Goal: Transaction & Acquisition: Book appointment/travel/reservation

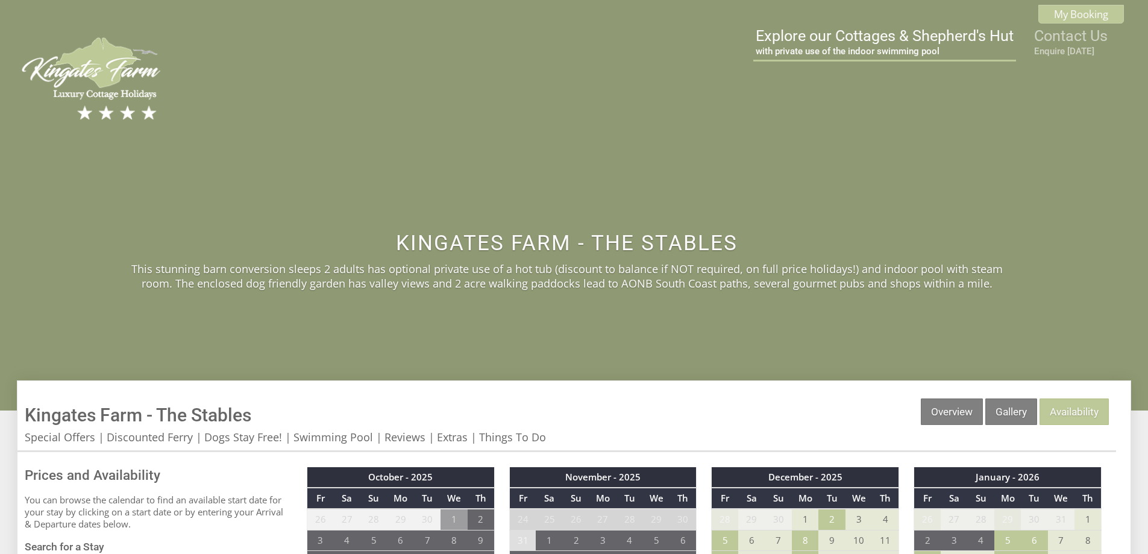
click at [906, 44] on link "Explore our Cottages & Shepherd's Hut with private use of the indoor swimming p…" at bounding box center [885, 42] width 258 height 30
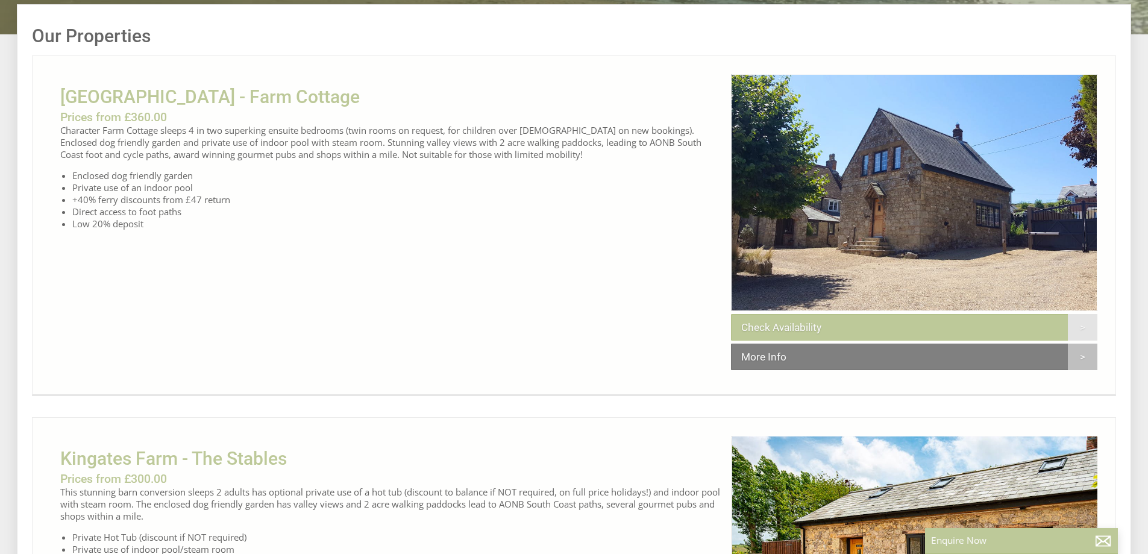
scroll to position [0, 12]
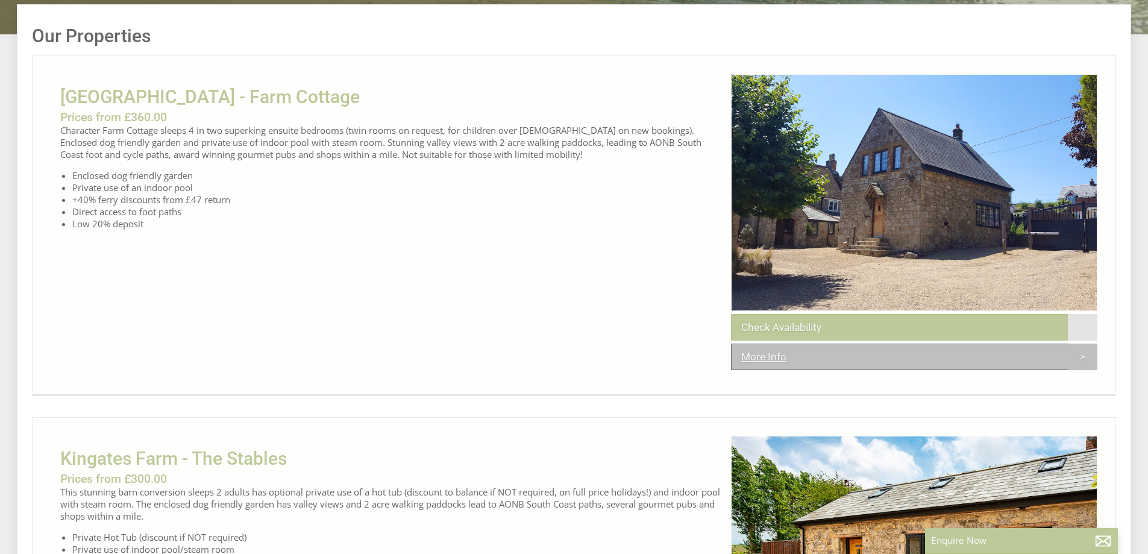
click at [910, 370] on link "More Info" at bounding box center [914, 357] width 366 height 27
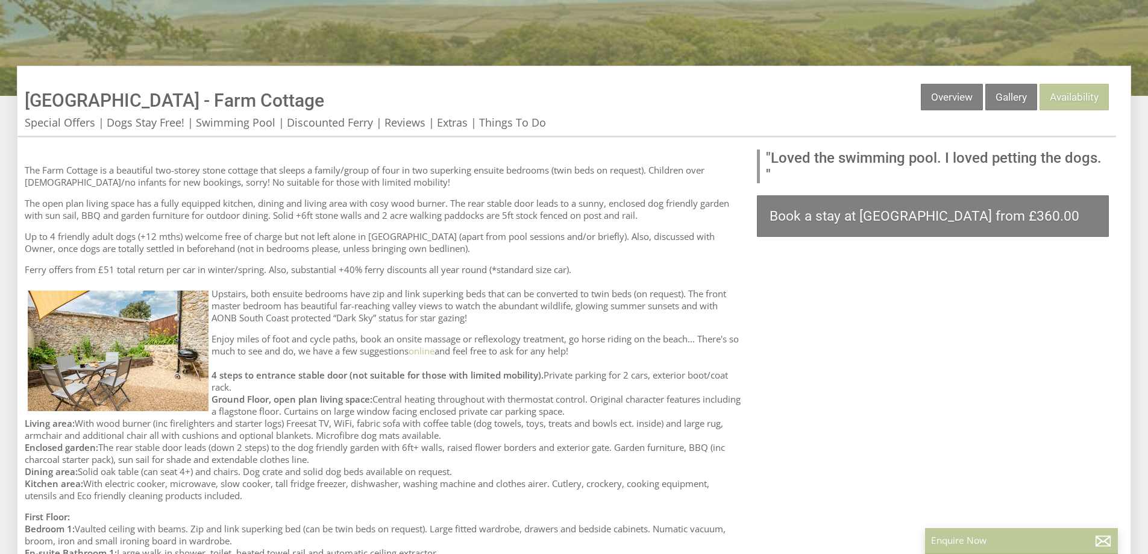
scroll to position [301, 0]
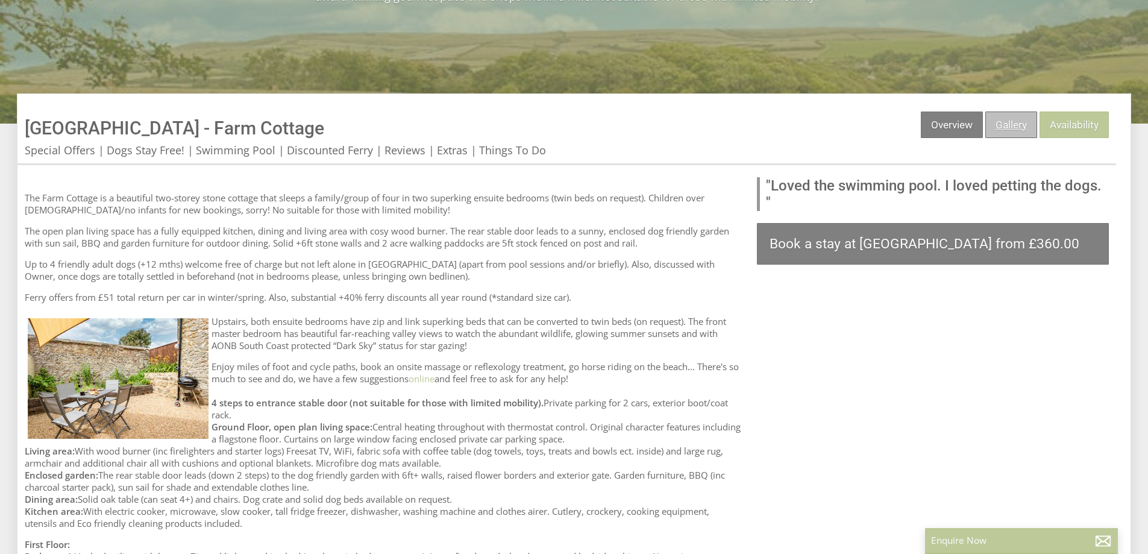
click at [1009, 126] on link "Gallery" at bounding box center [1011, 124] width 52 height 27
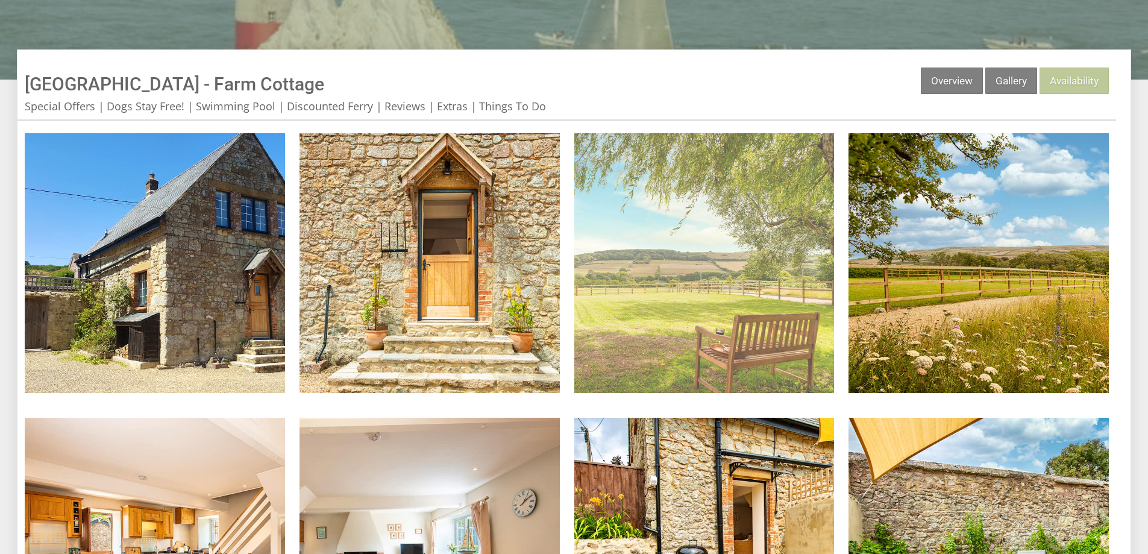
scroll to position [362, 0]
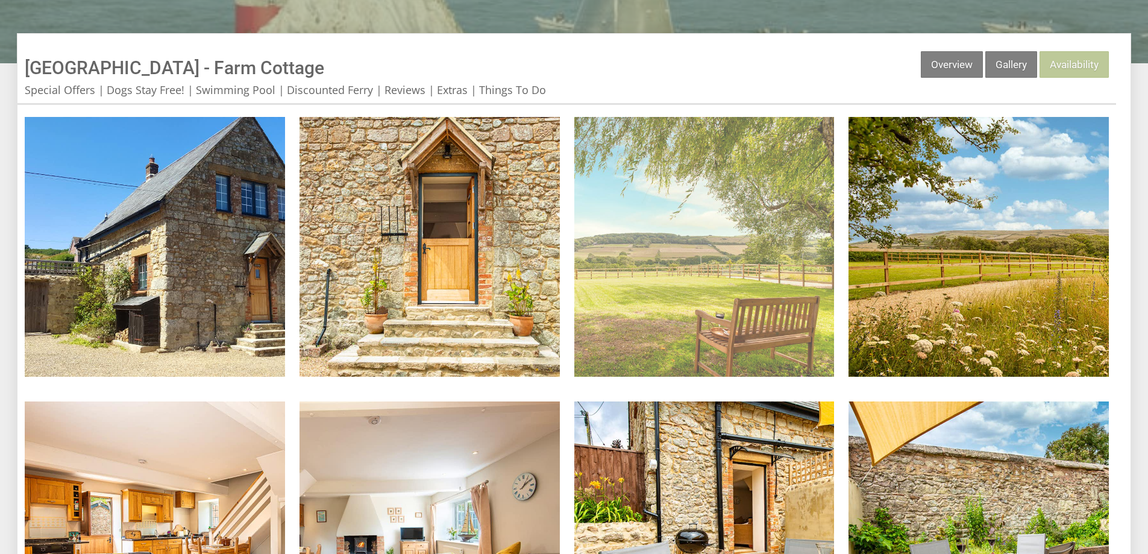
click at [780, 269] on img at bounding box center [704, 247] width 260 height 260
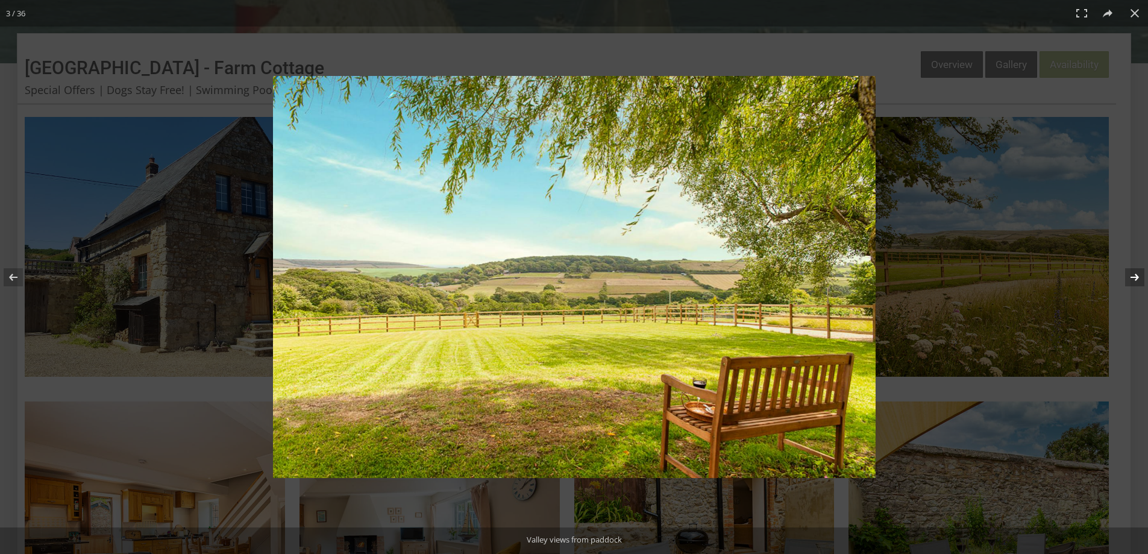
click at [1132, 276] on button at bounding box center [1127, 277] width 42 height 60
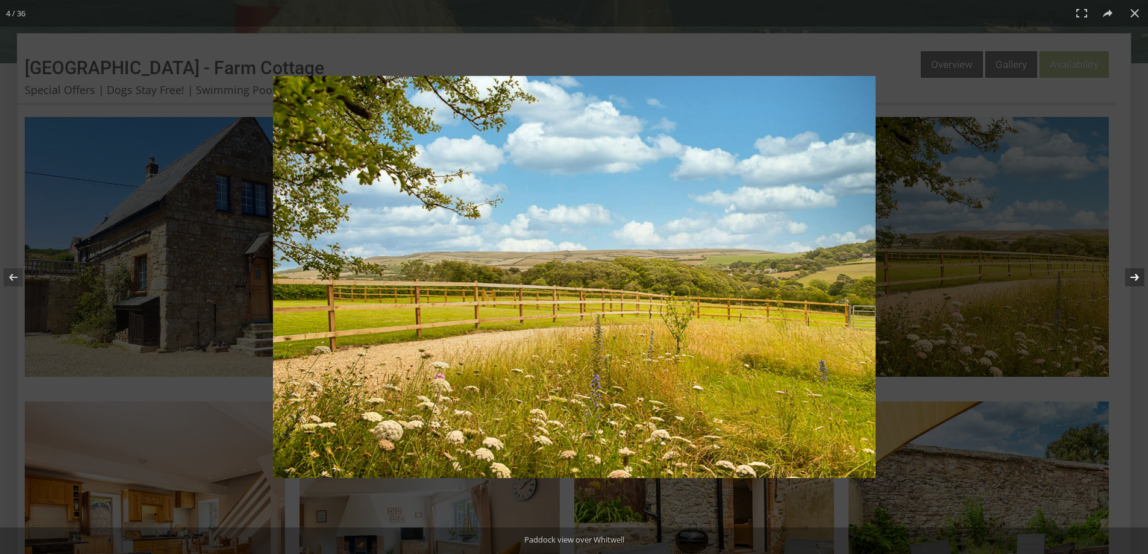
click at [1132, 276] on button at bounding box center [1127, 277] width 42 height 60
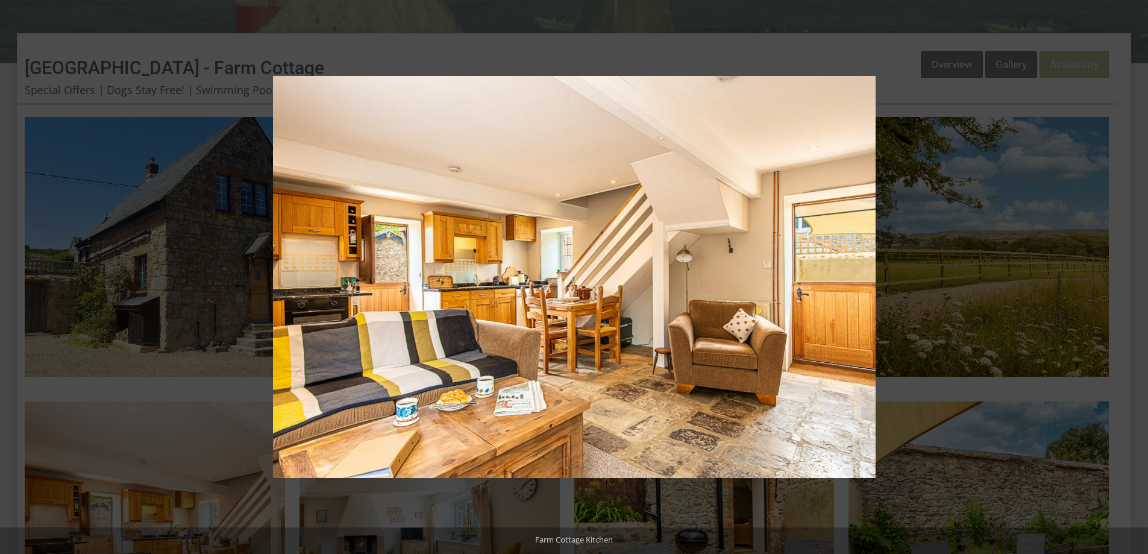
click at [1132, 276] on button at bounding box center [1127, 277] width 42 height 60
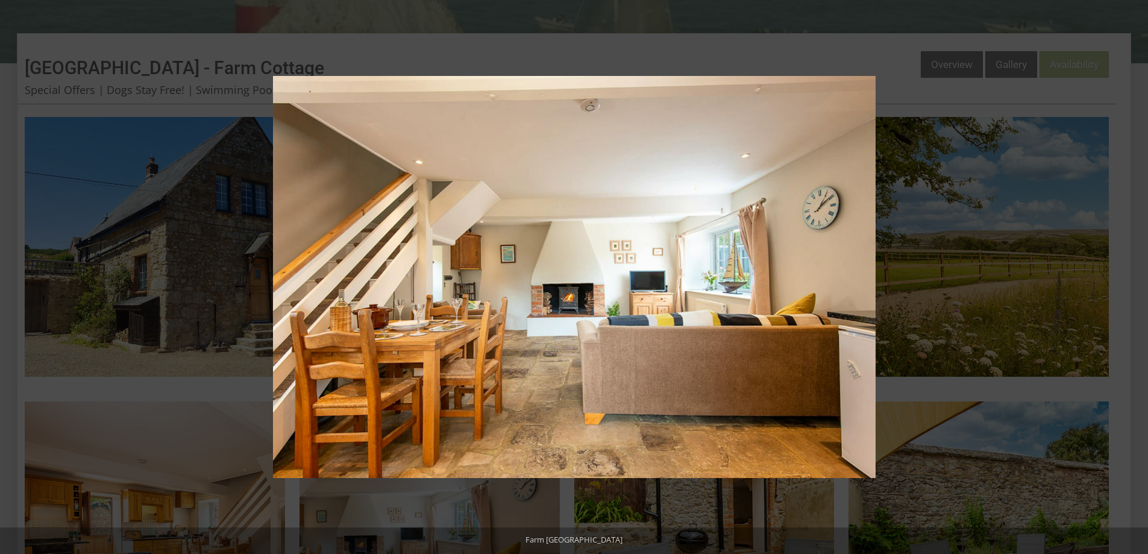
click at [1132, 276] on button at bounding box center [1127, 277] width 42 height 60
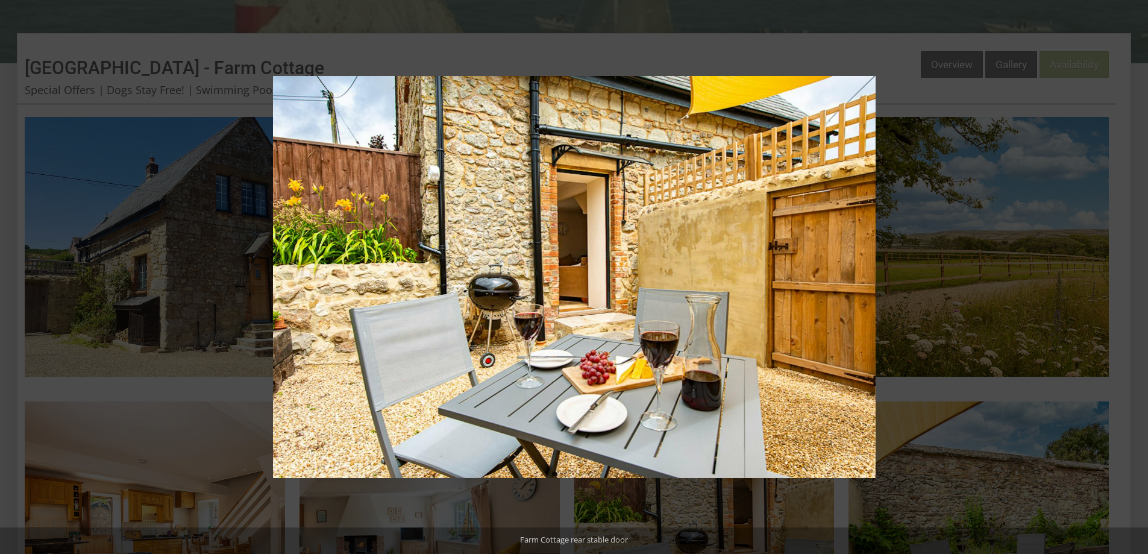
click at [1132, 276] on button at bounding box center [1127, 277] width 42 height 60
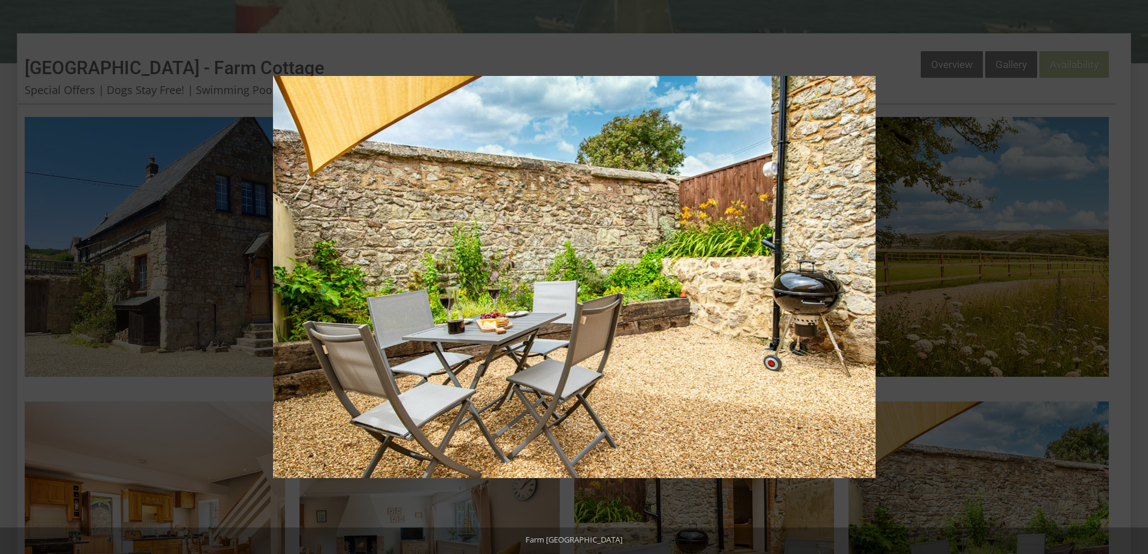
click at [1132, 276] on button at bounding box center [1127, 277] width 42 height 60
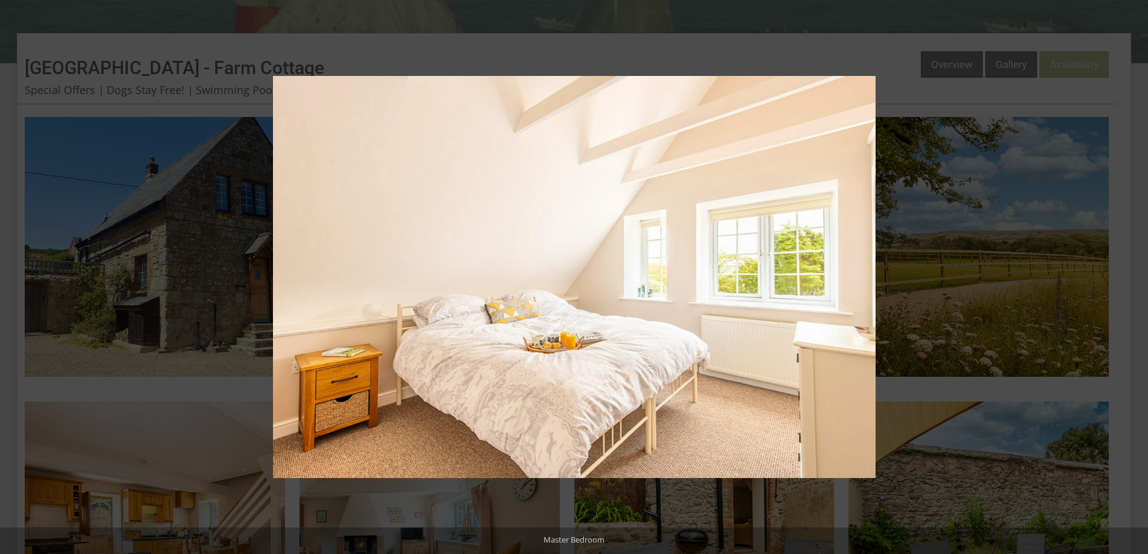
click at [1132, 276] on button at bounding box center [1127, 277] width 42 height 60
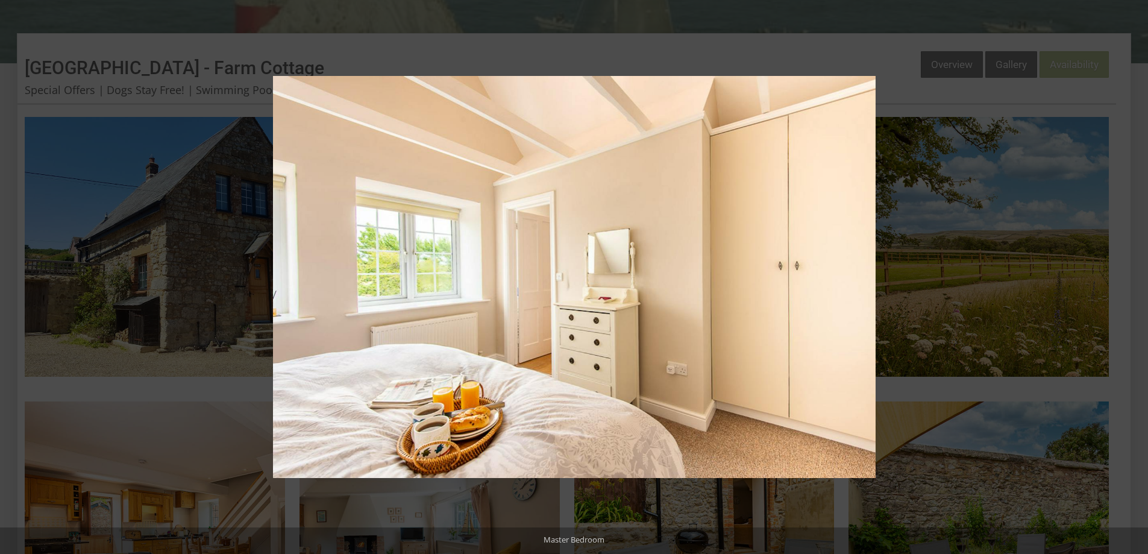
click at [1132, 276] on button at bounding box center [1127, 277] width 42 height 60
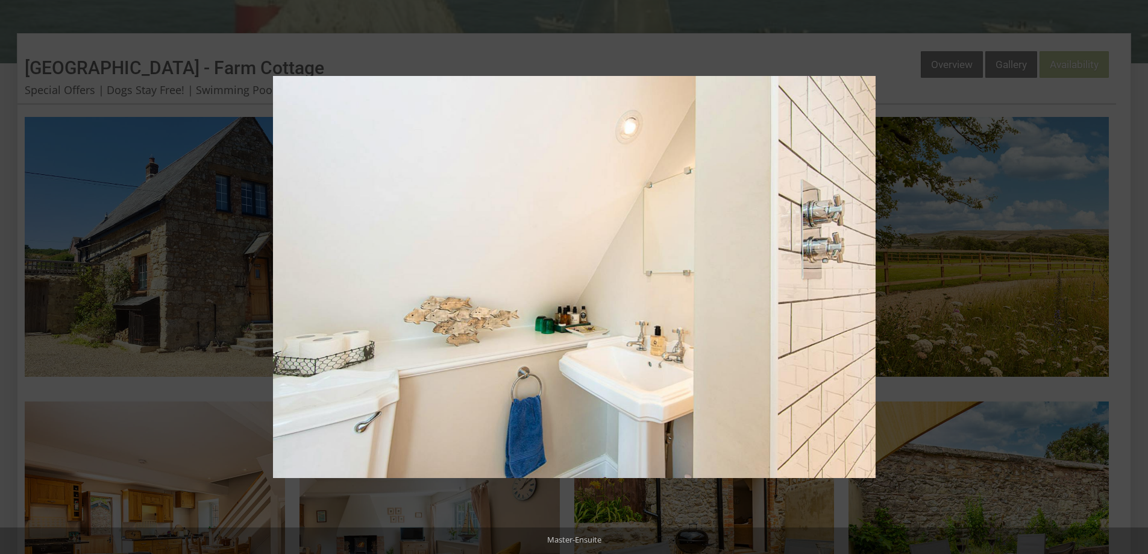
click at [1132, 276] on button at bounding box center [1127, 277] width 42 height 60
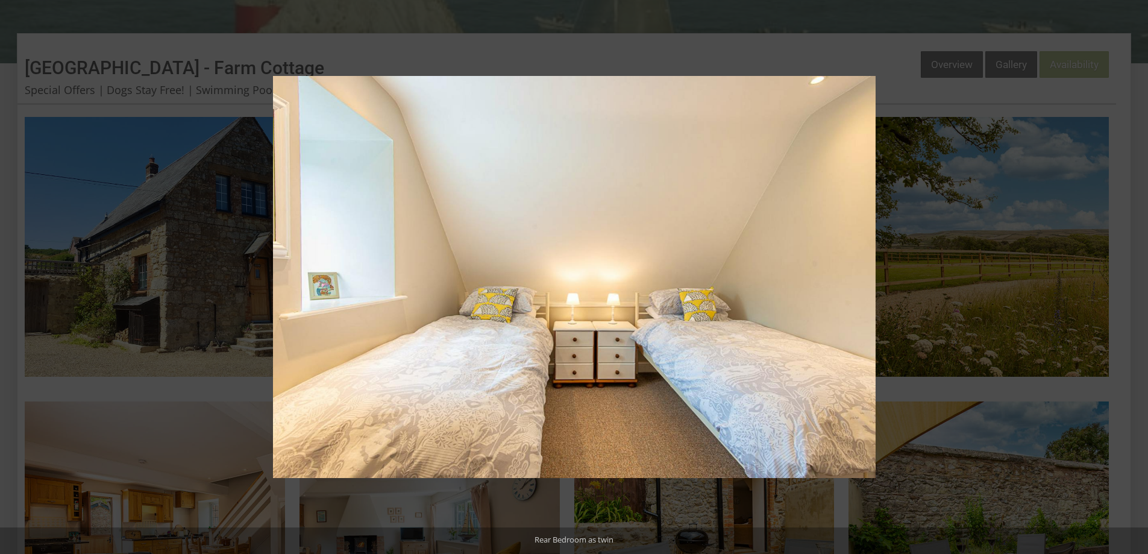
click at [1132, 276] on button at bounding box center [1127, 277] width 42 height 60
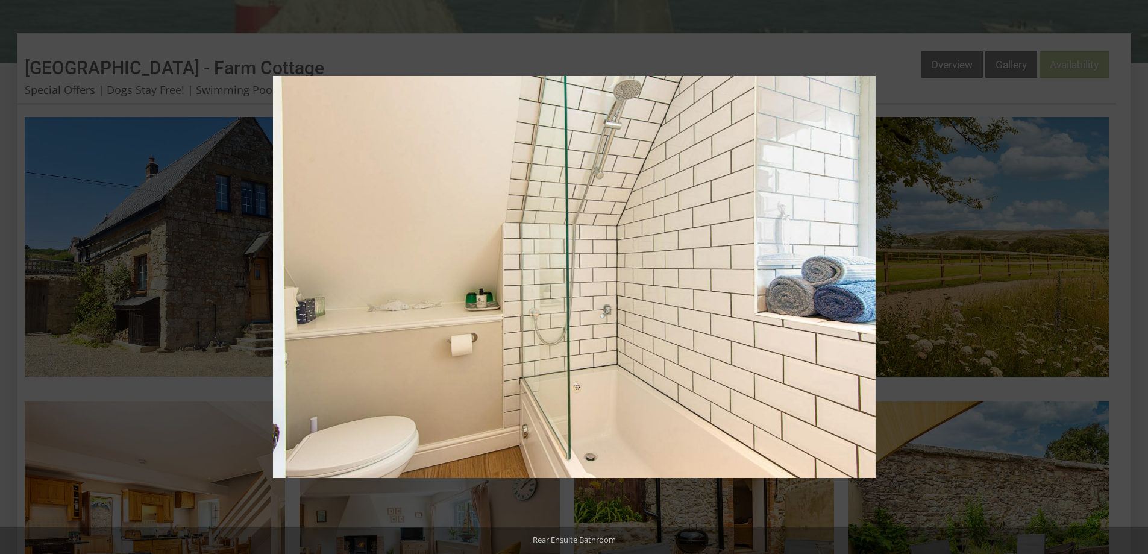
click at [1132, 276] on button at bounding box center [1127, 277] width 42 height 60
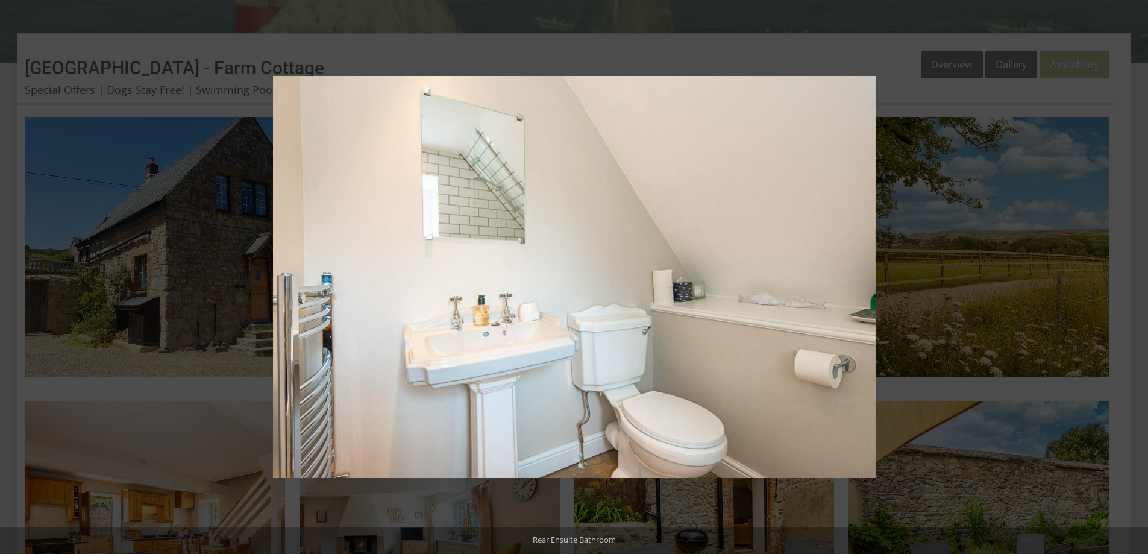
click at [1132, 276] on button at bounding box center [1127, 277] width 42 height 60
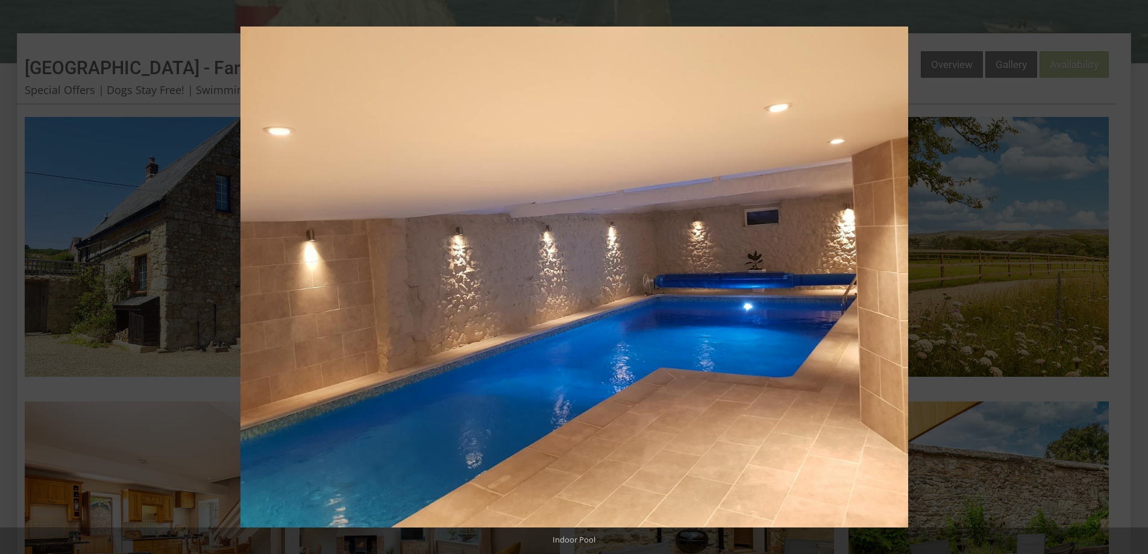
click at [1132, 276] on button at bounding box center [1127, 277] width 42 height 60
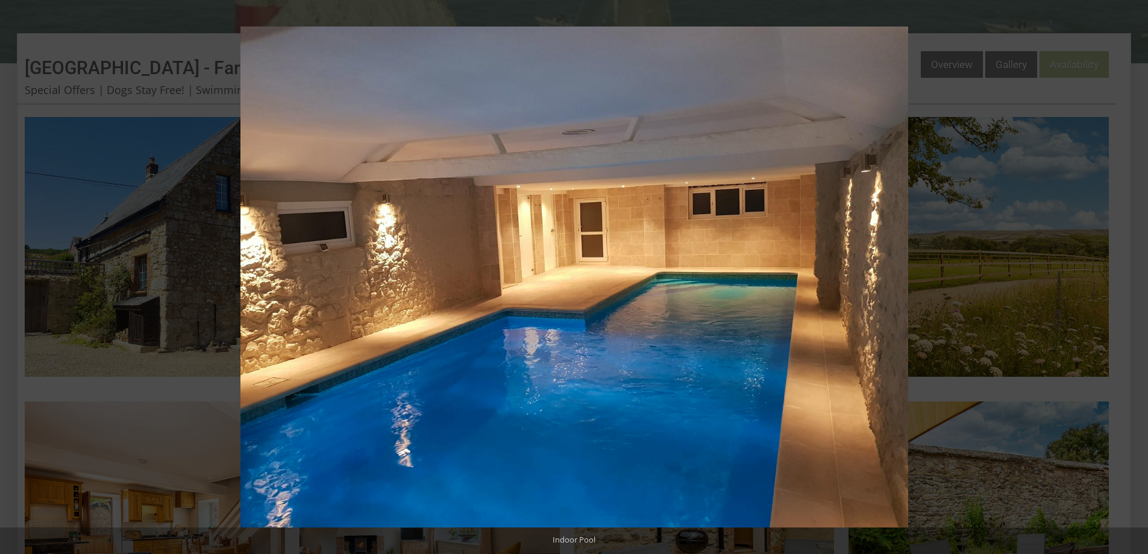
click at [1132, 276] on button at bounding box center [1127, 277] width 42 height 60
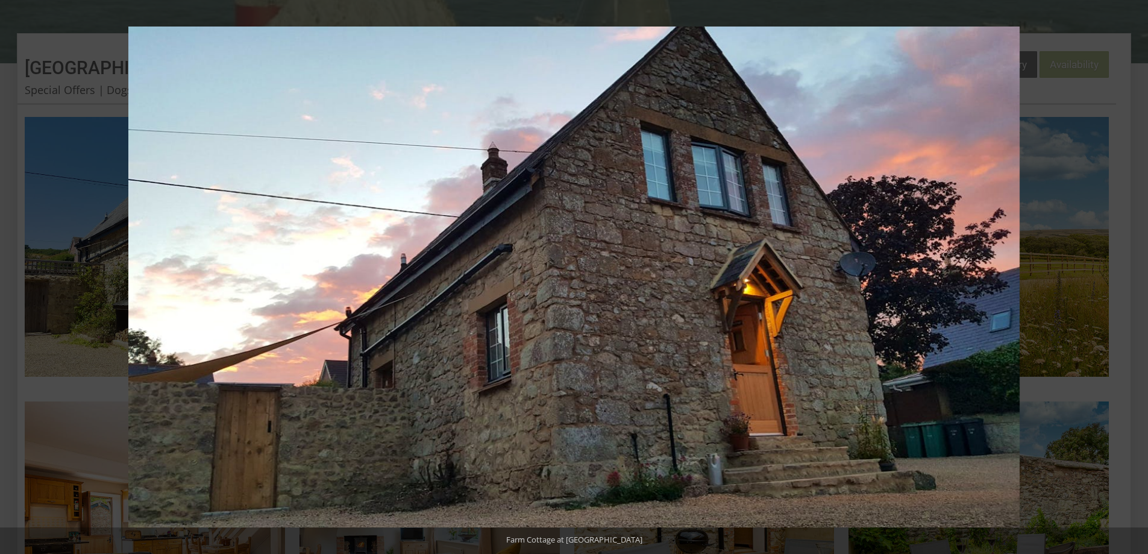
click at [1132, 276] on button at bounding box center [1127, 277] width 42 height 60
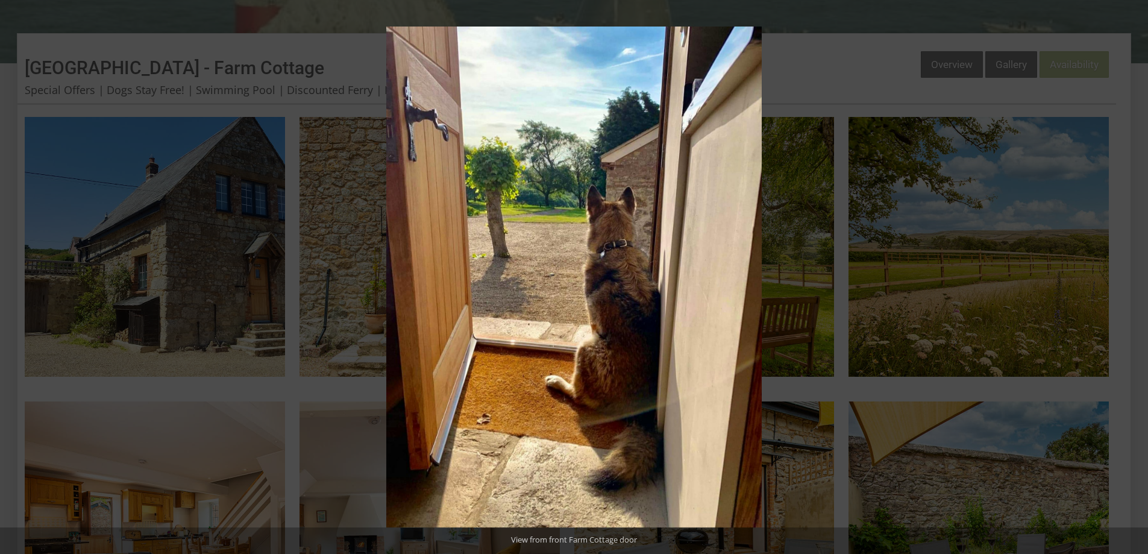
click at [1132, 276] on button at bounding box center [1127, 277] width 42 height 60
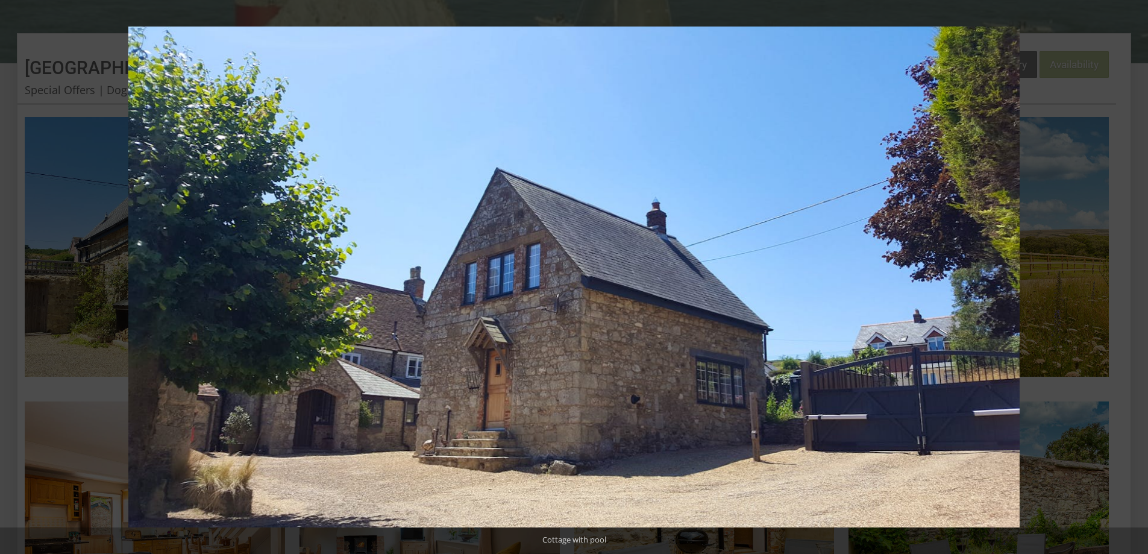
click at [1132, 276] on button at bounding box center [1127, 277] width 42 height 60
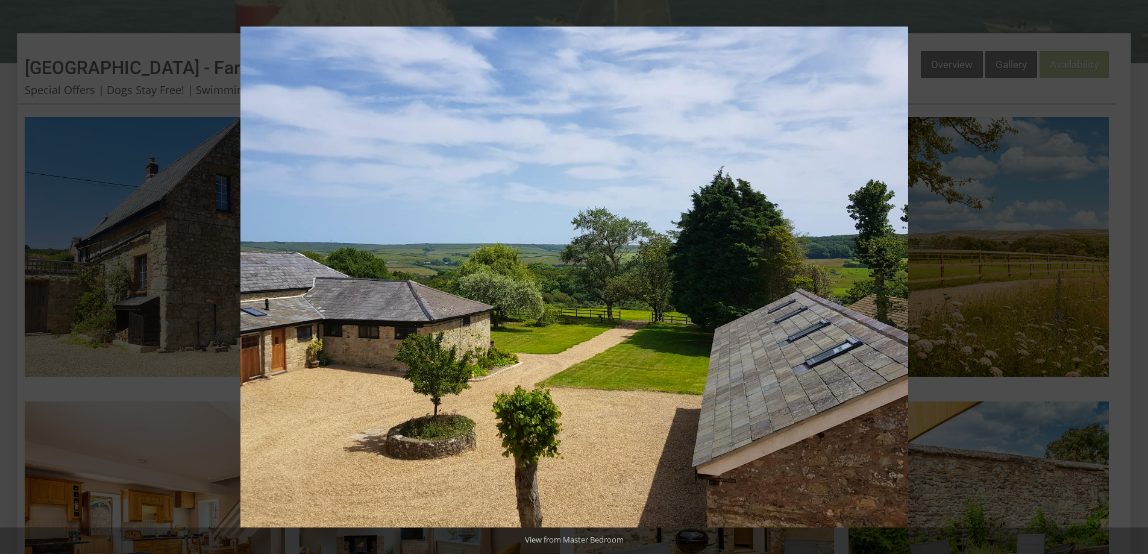
click at [1132, 276] on button at bounding box center [1127, 277] width 42 height 60
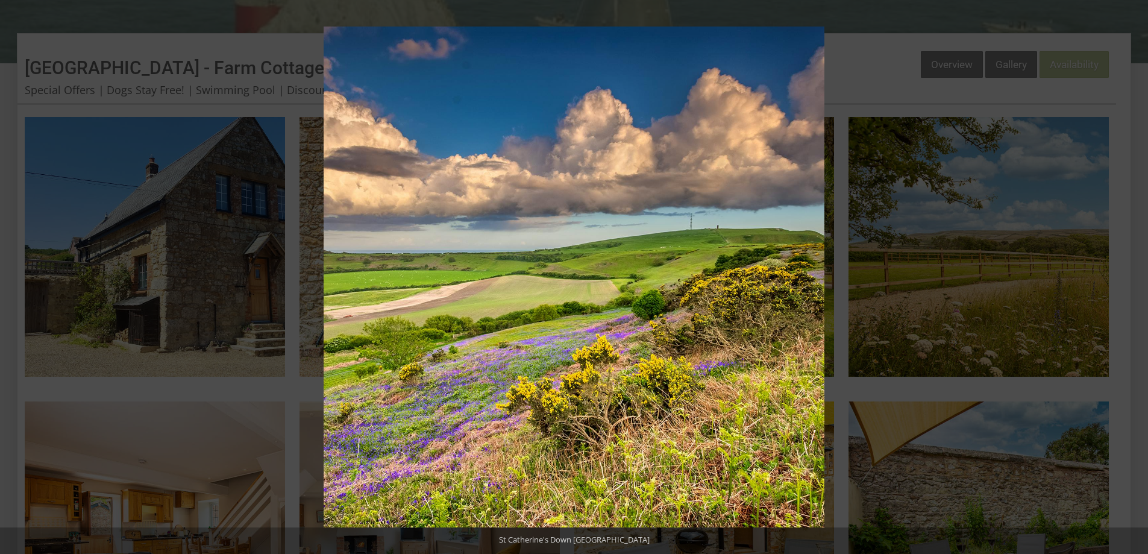
click at [1132, 276] on button at bounding box center [1127, 277] width 42 height 60
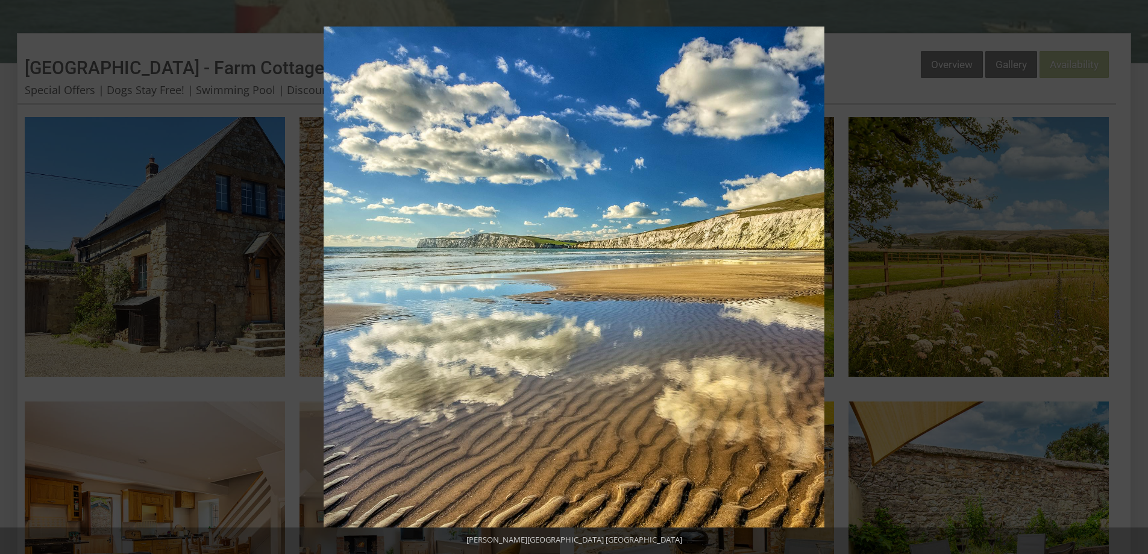
click at [1132, 276] on button at bounding box center [1127, 277] width 42 height 60
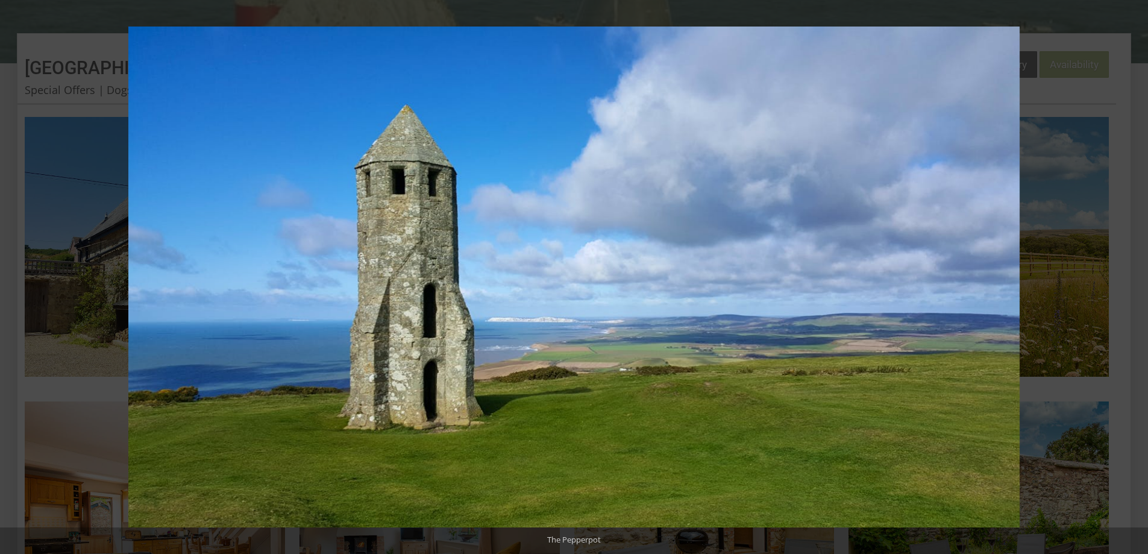
click at [1132, 276] on button at bounding box center [1127, 277] width 42 height 60
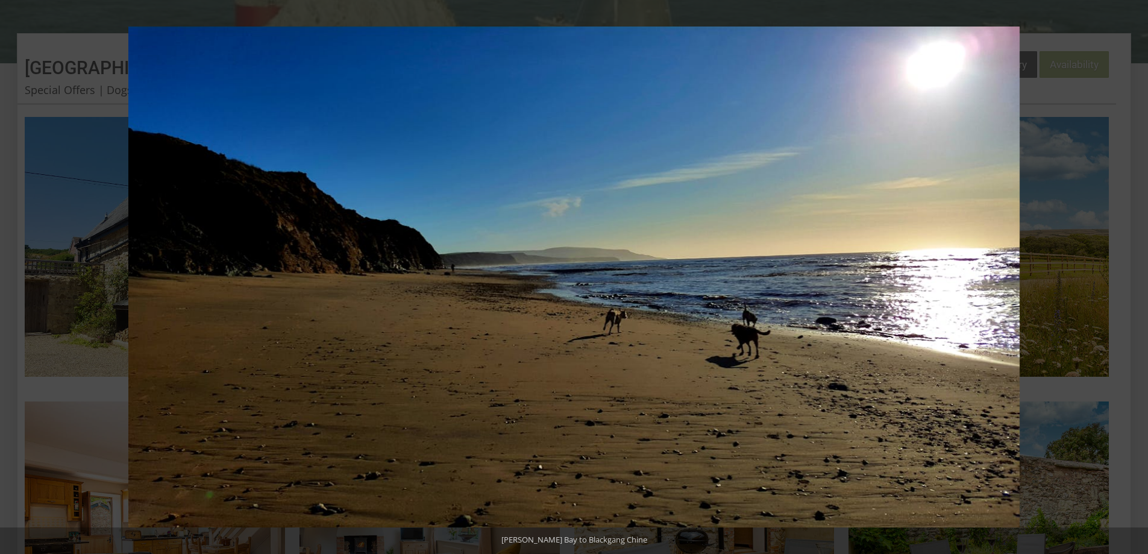
click at [1132, 276] on button at bounding box center [1127, 277] width 42 height 60
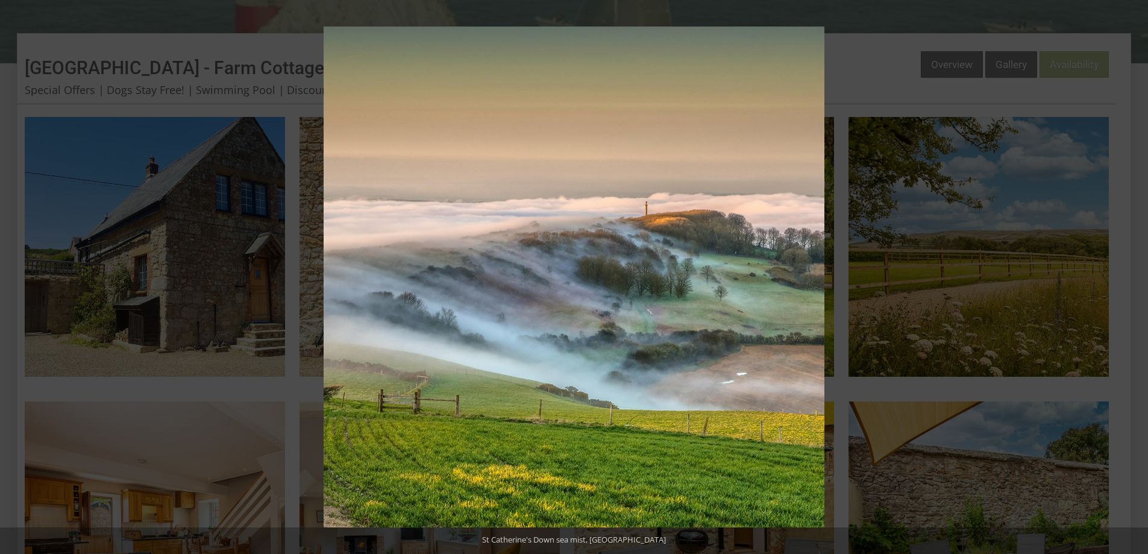
click at [1132, 276] on button at bounding box center [1127, 277] width 42 height 60
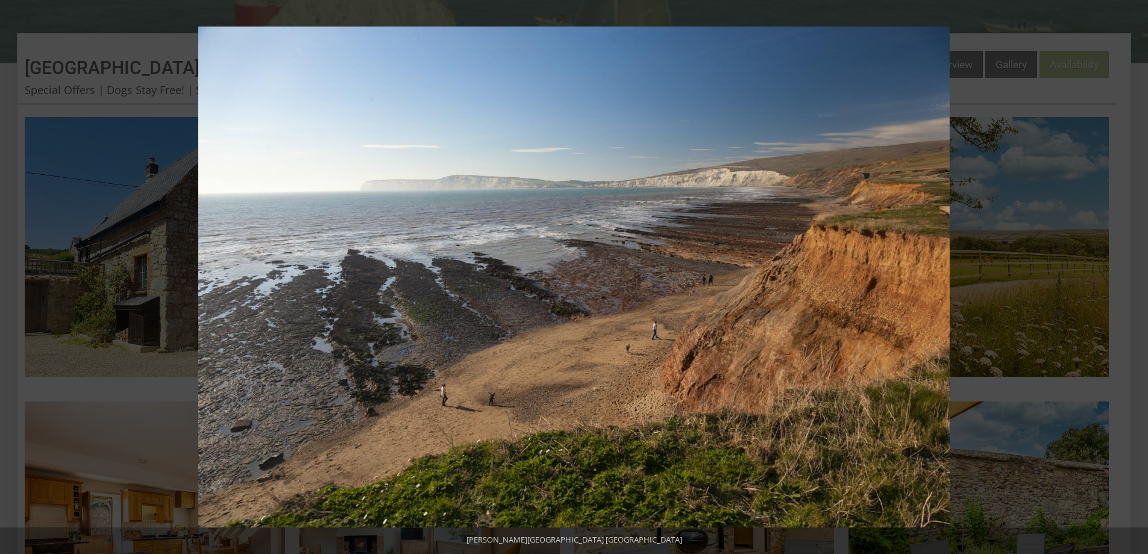
click at [1132, 276] on button at bounding box center [1127, 277] width 42 height 60
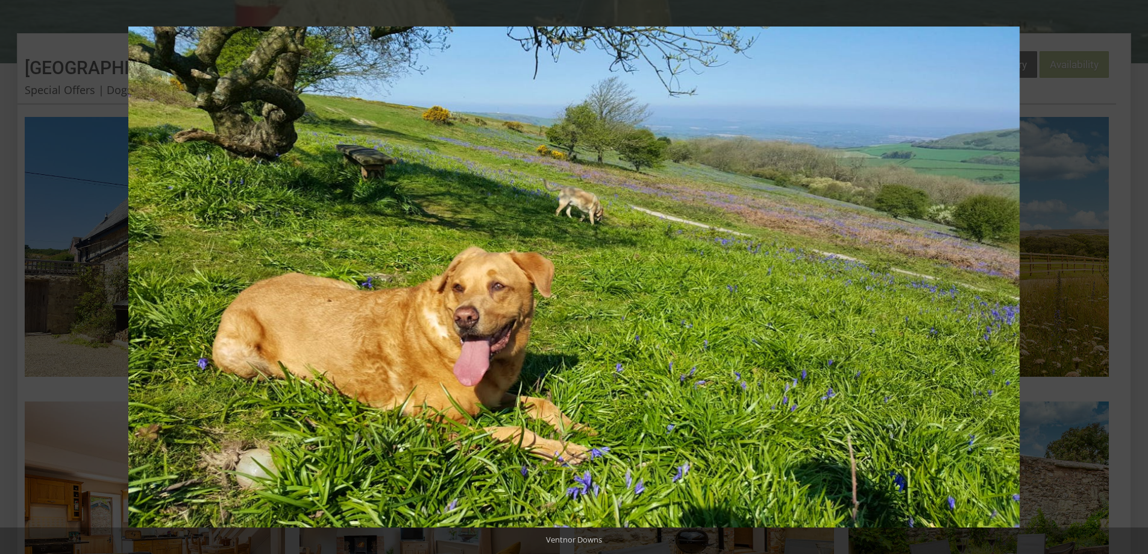
click at [1132, 276] on button at bounding box center [1127, 277] width 42 height 60
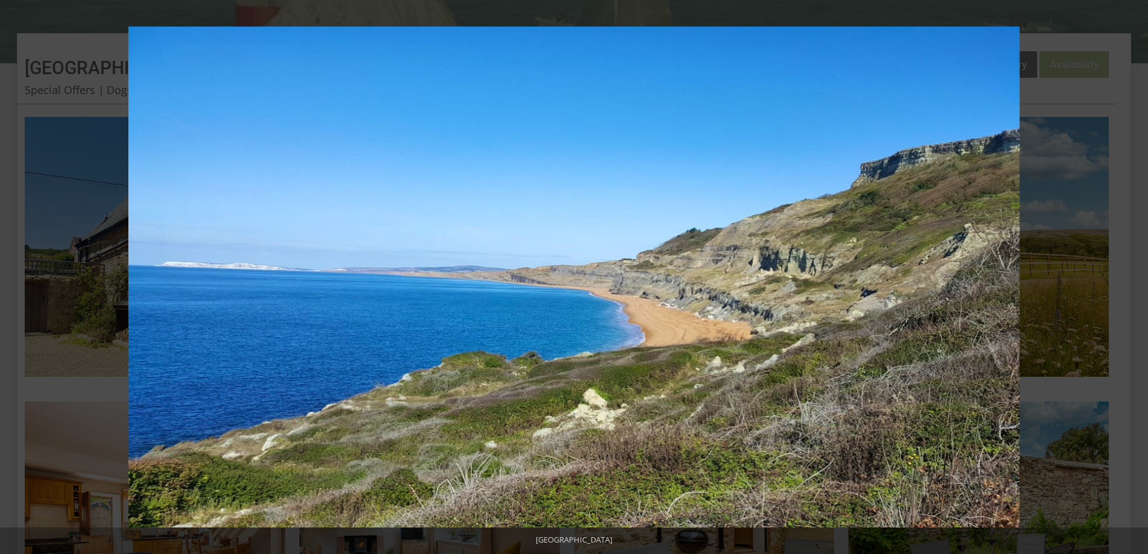
click at [1132, 276] on button at bounding box center [1127, 277] width 42 height 60
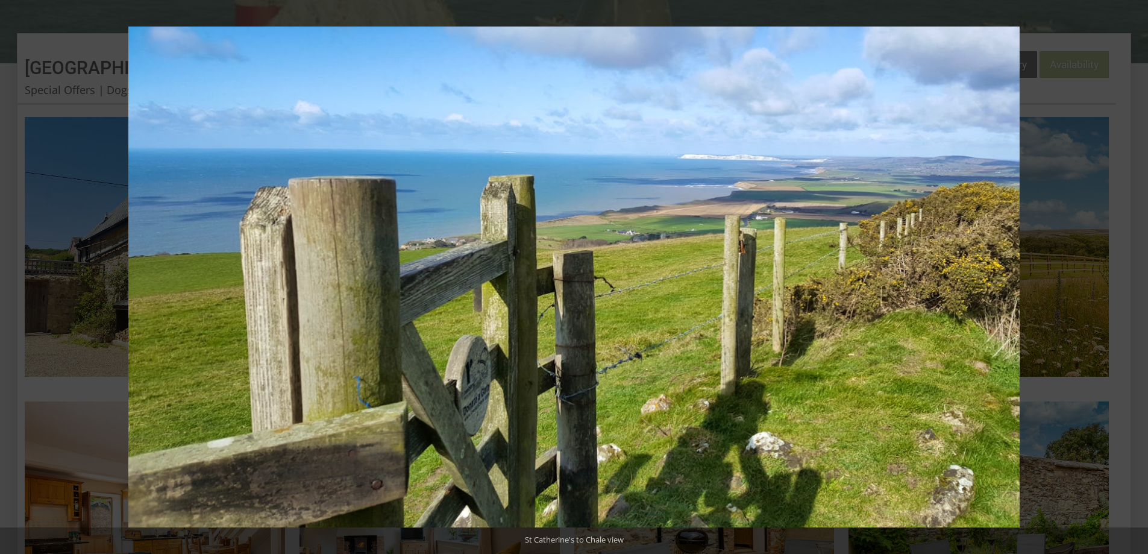
click at [1132, 276] on button at bounding box center [1127, 277] width 42 height 60
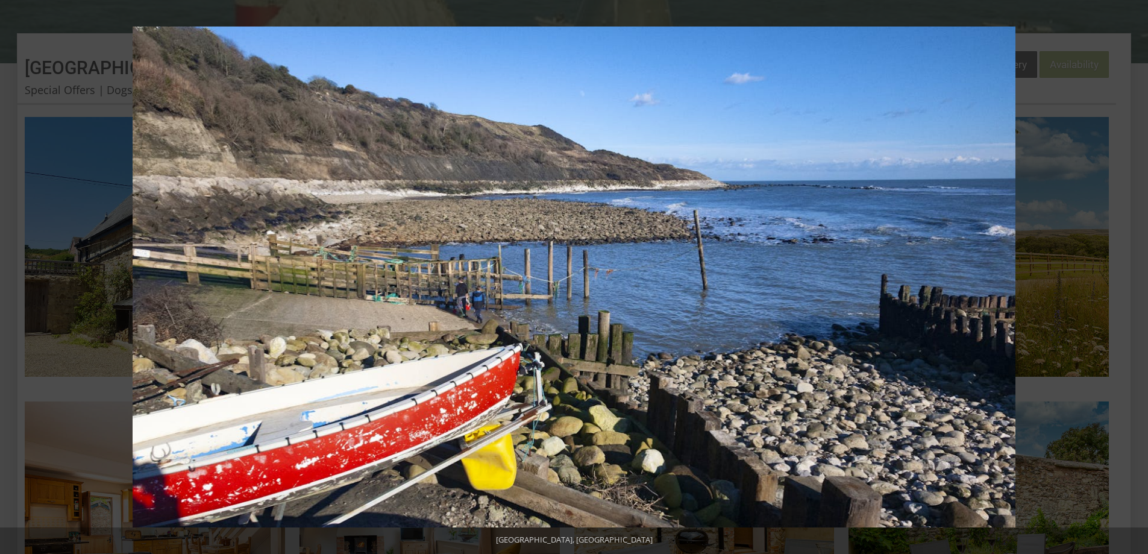
click at [1132, 276] on button at bounding box center [1127, 277] width 42 height 60
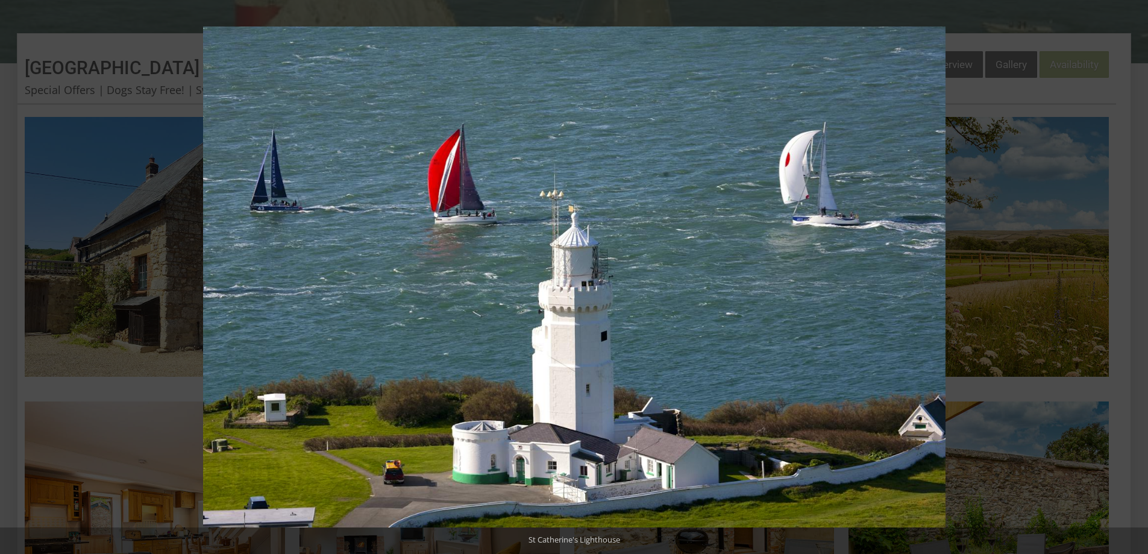
click at [1132, 276] on button at bounding box center [1127, 277] width 42 height 60
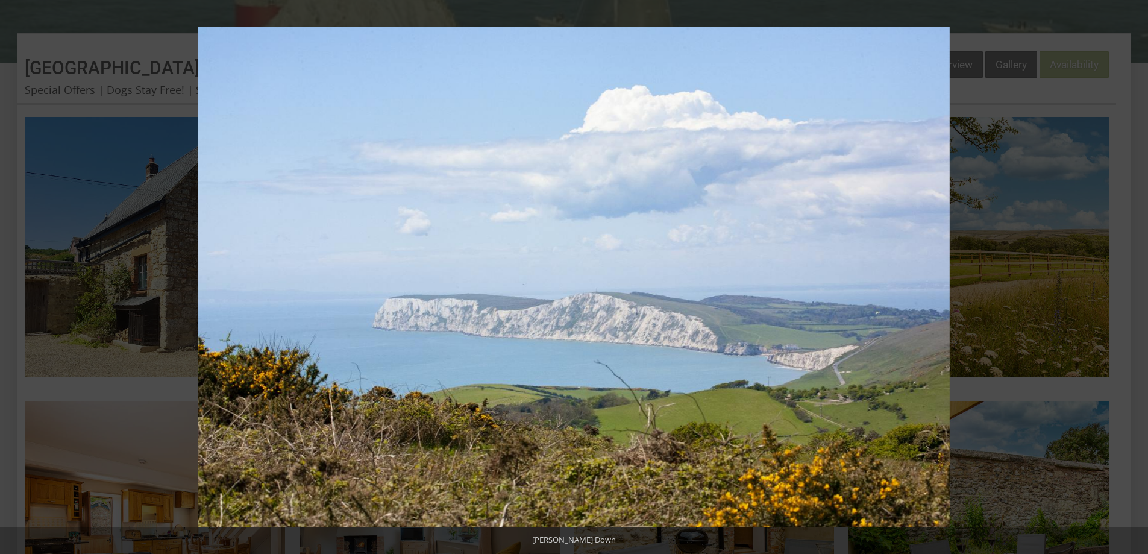
click at [1132, 276] on button at bounding box center [1127, 277] width 42 height 60
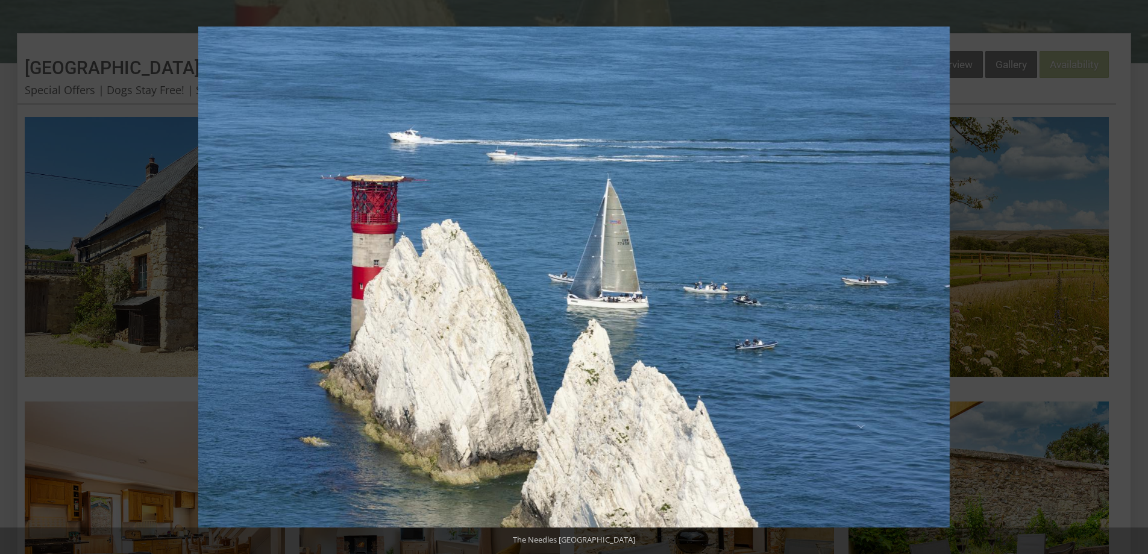
click at [1132, 276] on button at bounding box center [1127, 277] width 42 height 60
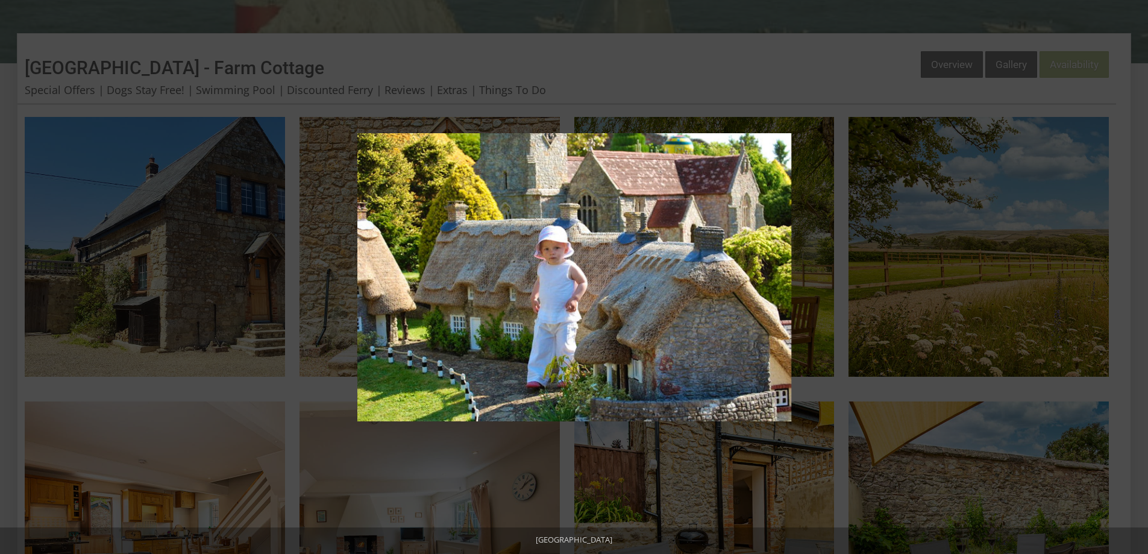
click at [1132, 276] on button at bounding box center [1127, 277] width 42 height 60
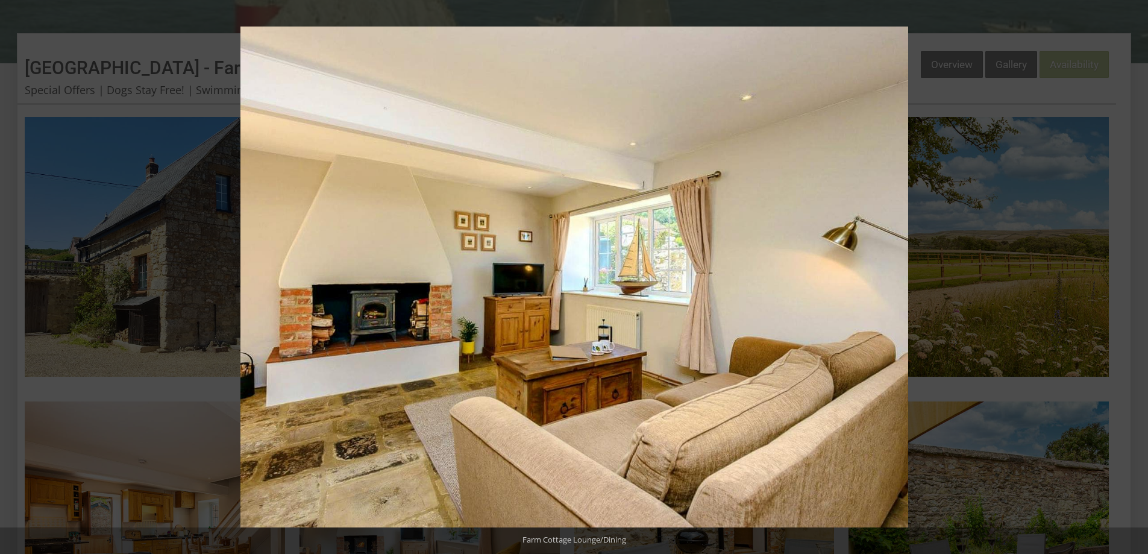
click at [1132, 276] on button at bounding box center [1127, 277] width 42 height 60
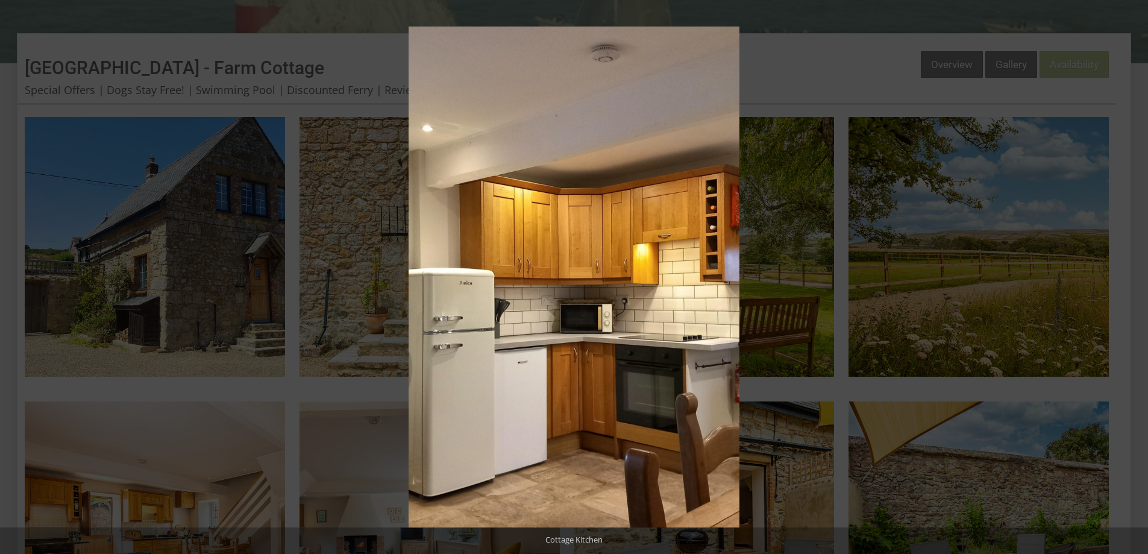
click at [1132, 276] on button at bounding box center [1127, 277] width 42 height 60
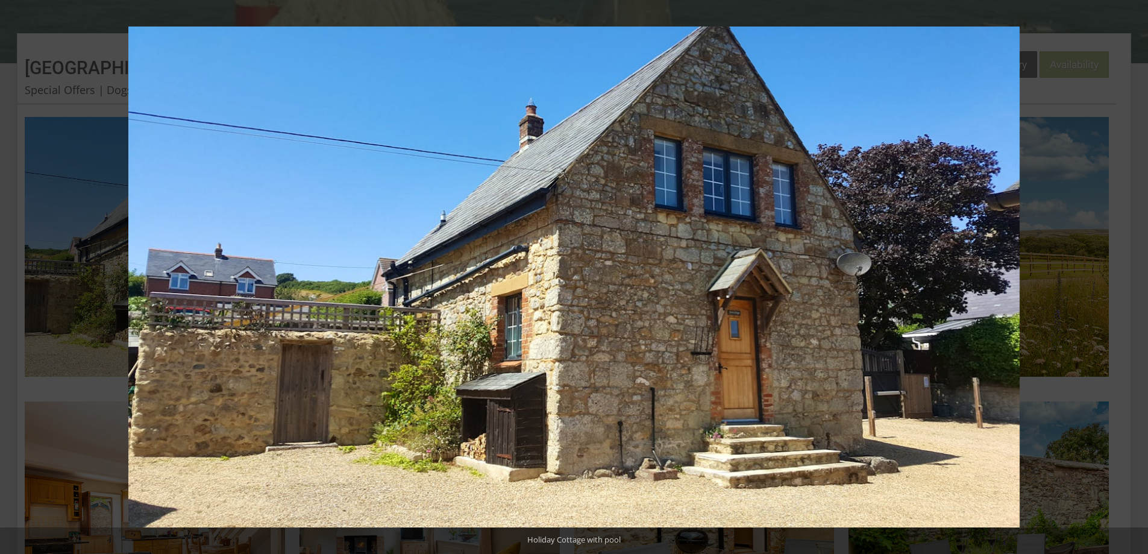
click at [1132, 276] on button at bounding box center [1127, 277] width 42 height 60
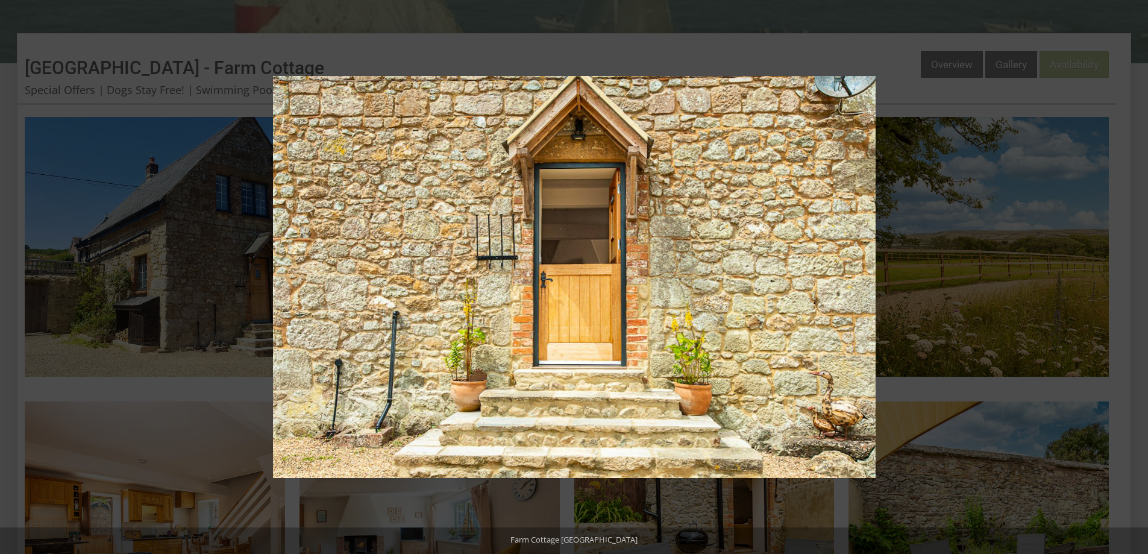
click at [1132, 276] on button at bounding box center [1127, 277] width 42 height 60
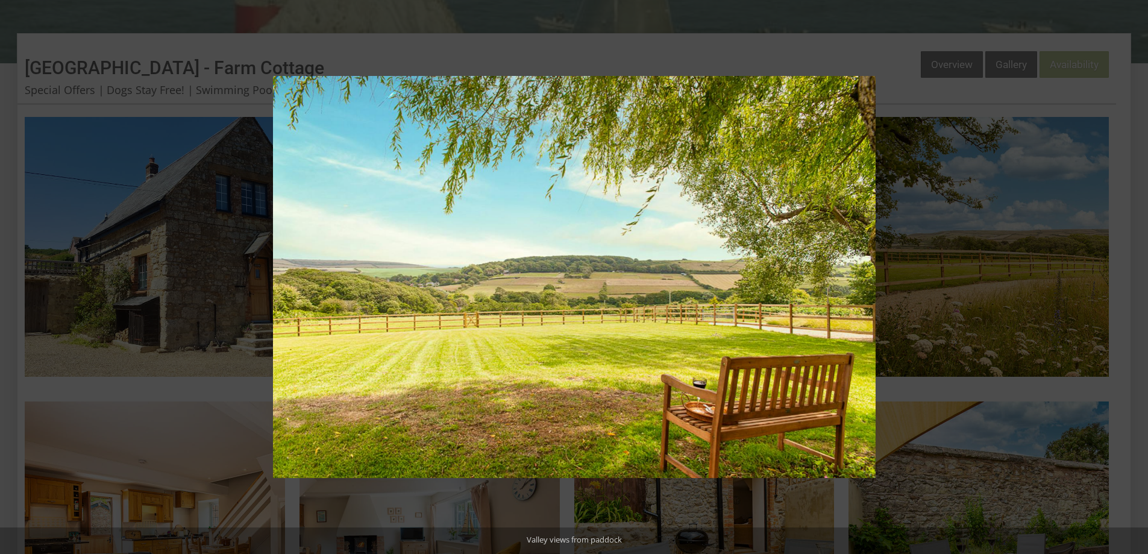
click at [1132, 276] on button at bounding box center [1127, 277] width 42 height 60
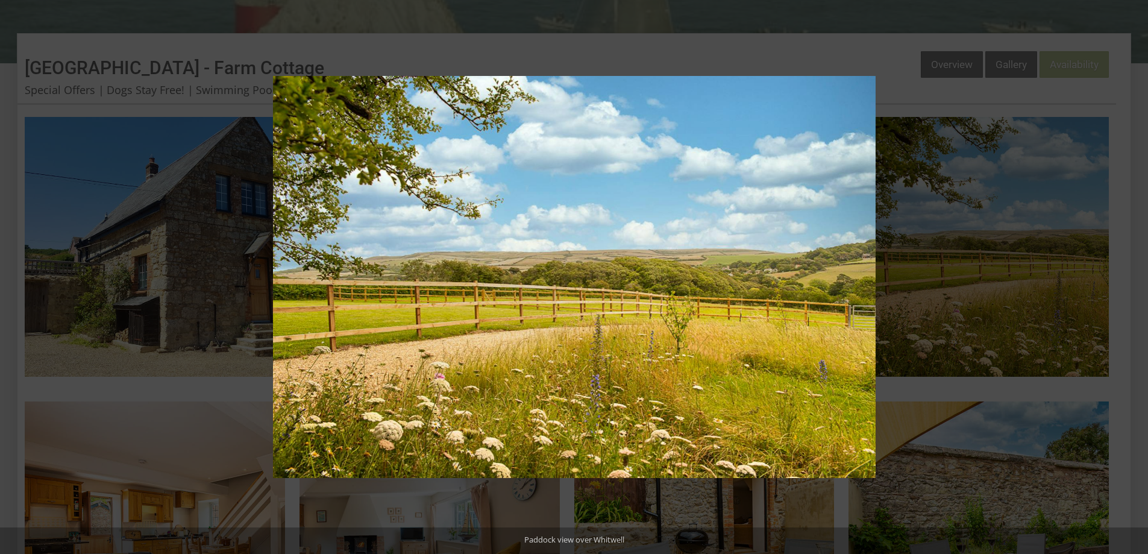
click at [1132, 276] on button at bounding box center [1127, 277] width 42 height 60
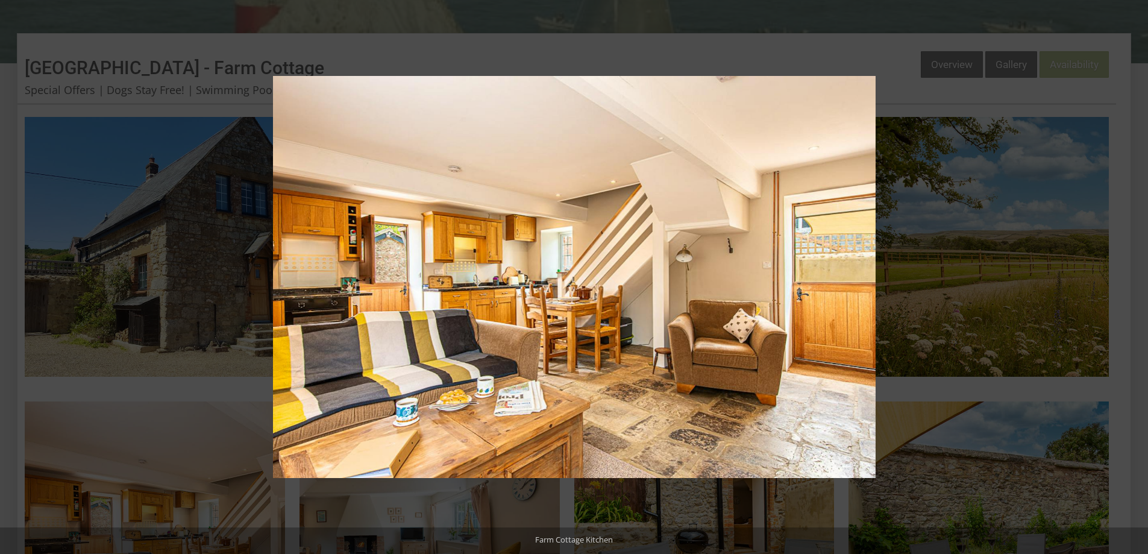
click at [1132, 276] on button at bounding box center [1127, 277] width 42 height 60
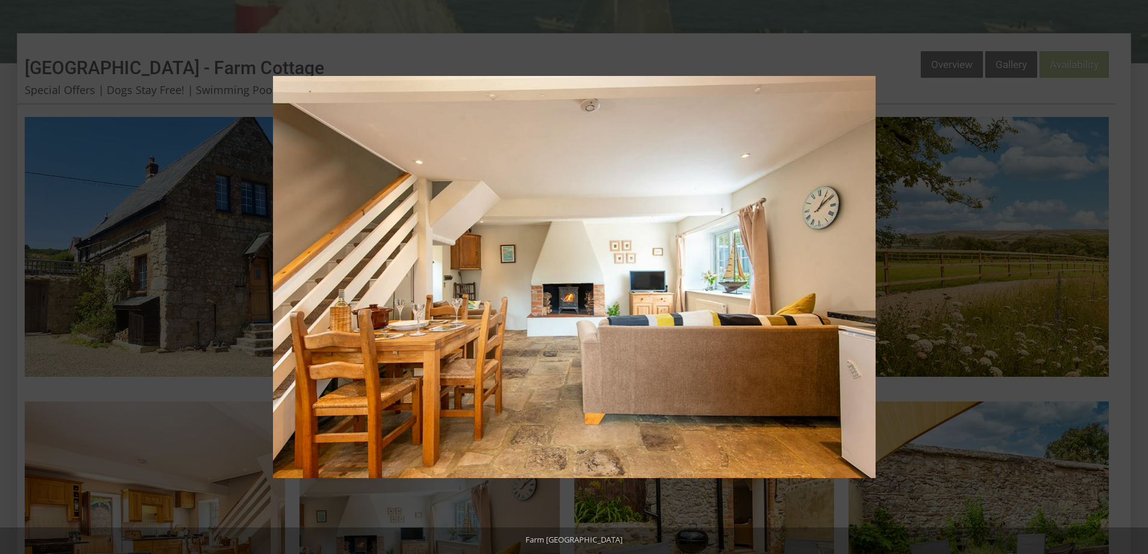
click at [1132, 276] on button at bounding box center [1127, 277] width 42 height 60
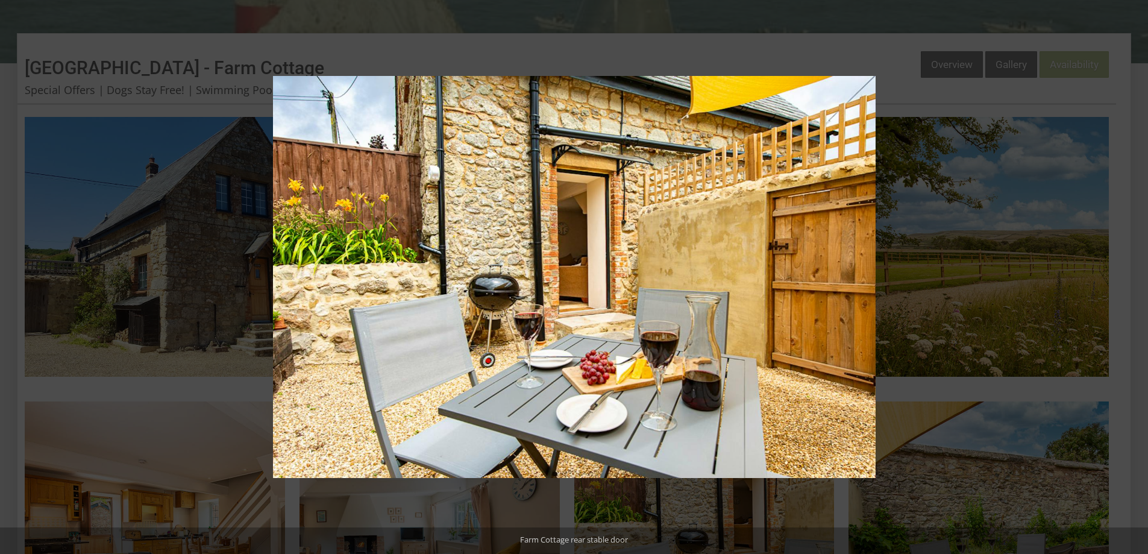
click at [1132, 276] on button at bounding box center [1127, 277] width 42 height 60
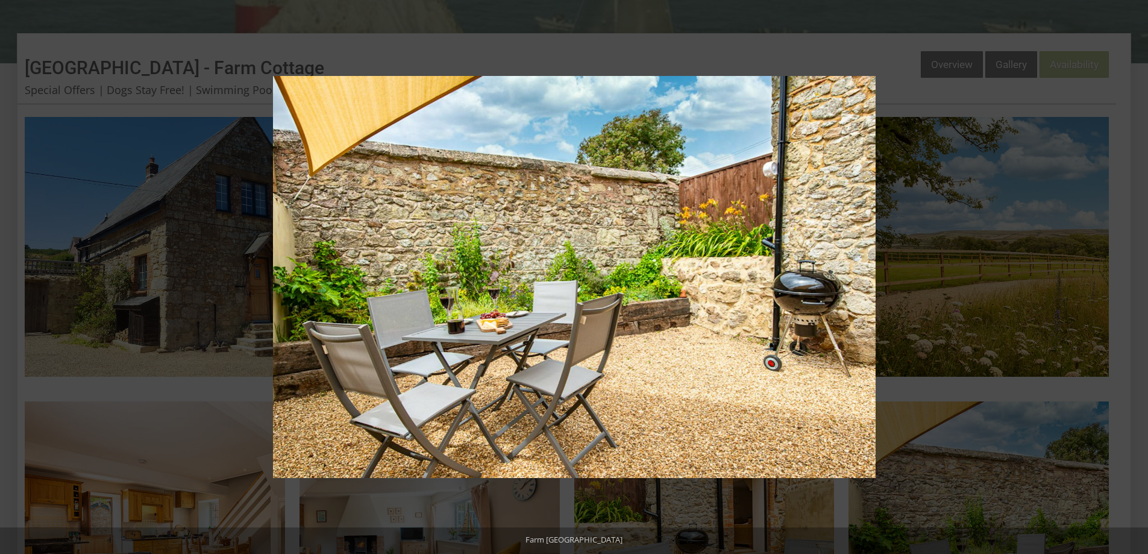
click at [1132, 276] on button at bounding box center [1127, 277] width 42 height 60
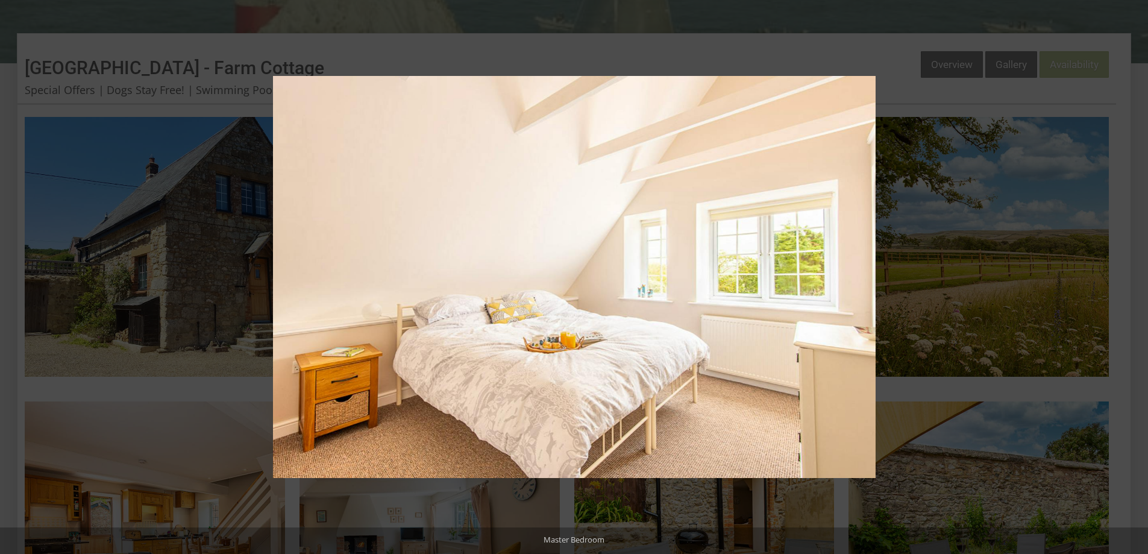
click at [1132, 276] on button at bounding box center [1127, 277] width 42 height 60
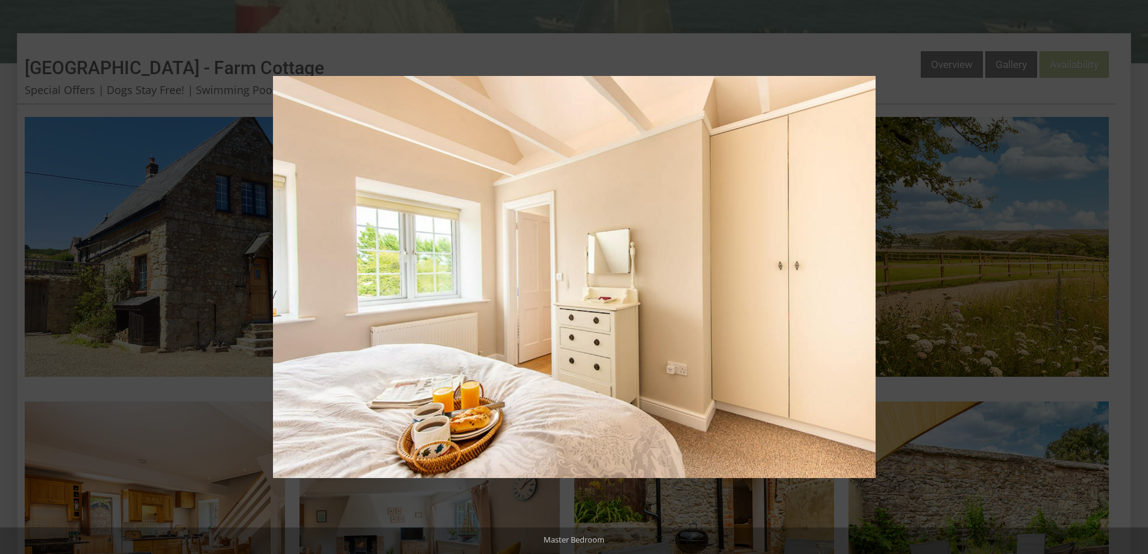
click at [1132, 276] on button at bounding box center [1127, 277] width 42 height 60
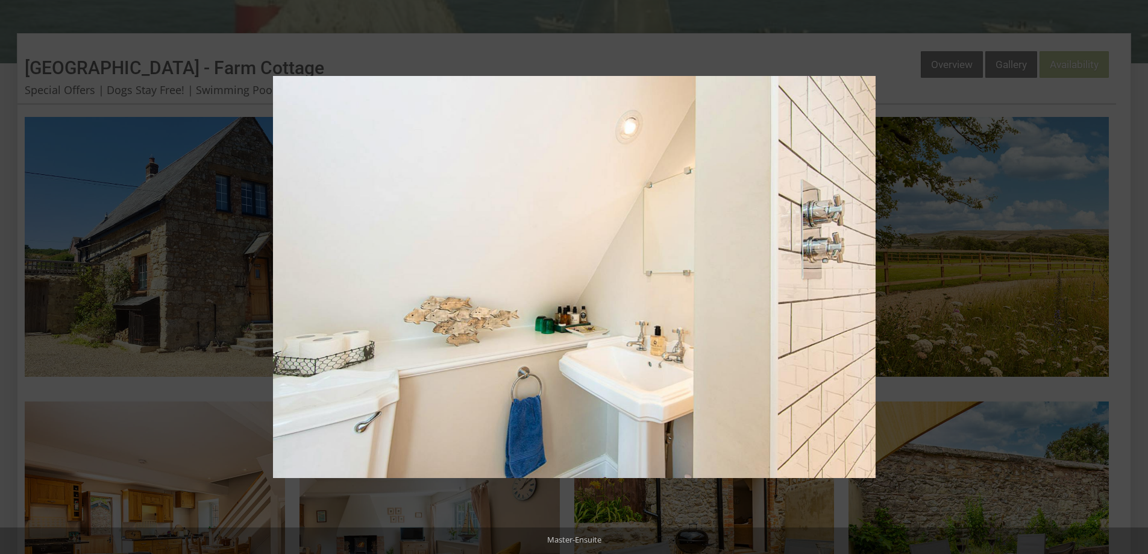
click at [1132, 276] on button at bounding box center [1127, 277] width 42 height 60
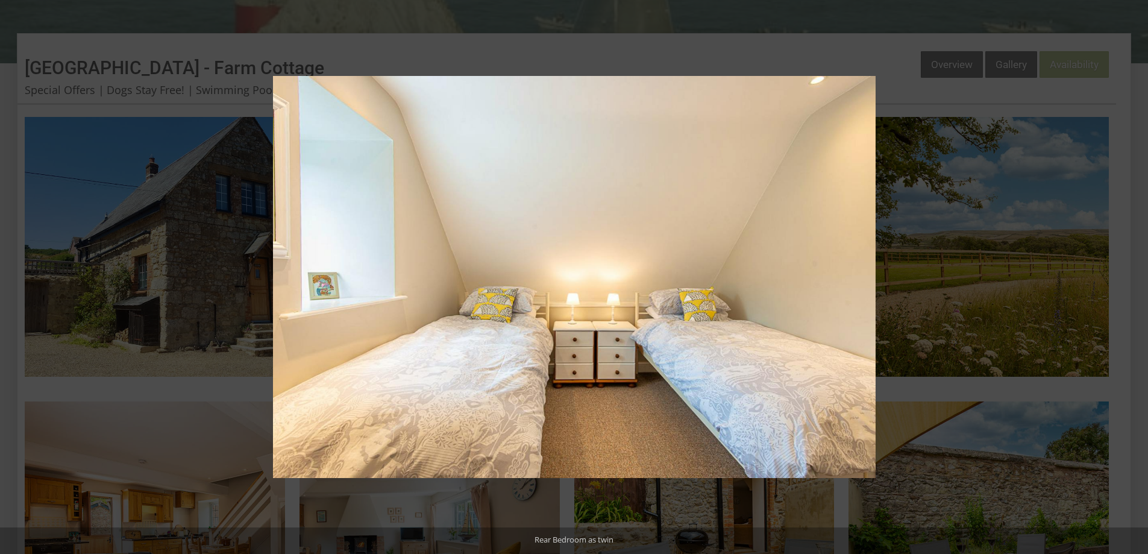
click at [1132, 276] on button at bounding box center [1127, 277] width 42 height 60
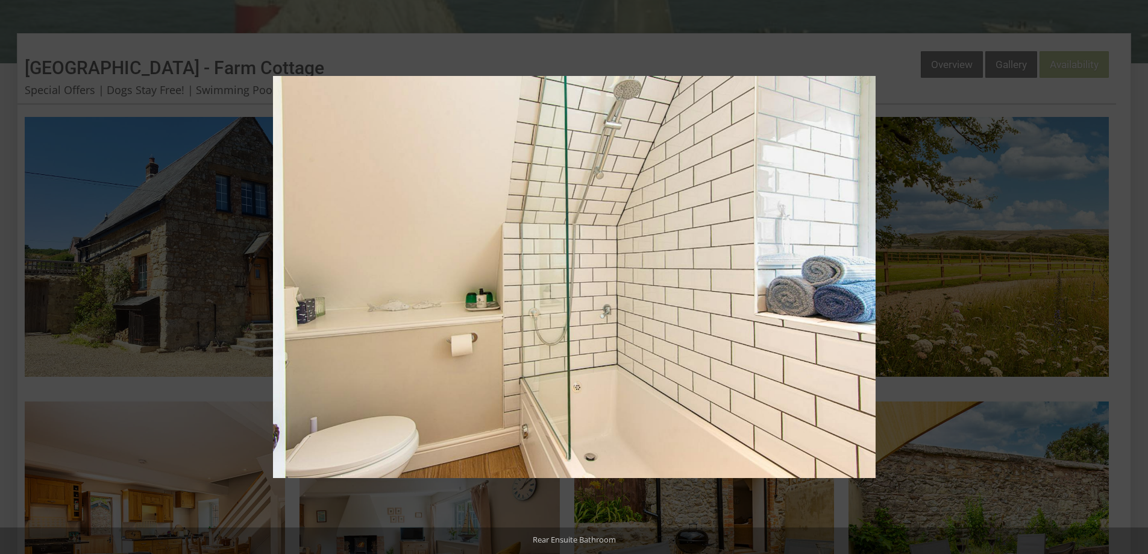
click at [1132, 276] on button at bounding box center [1127, 277] width 42 height 60
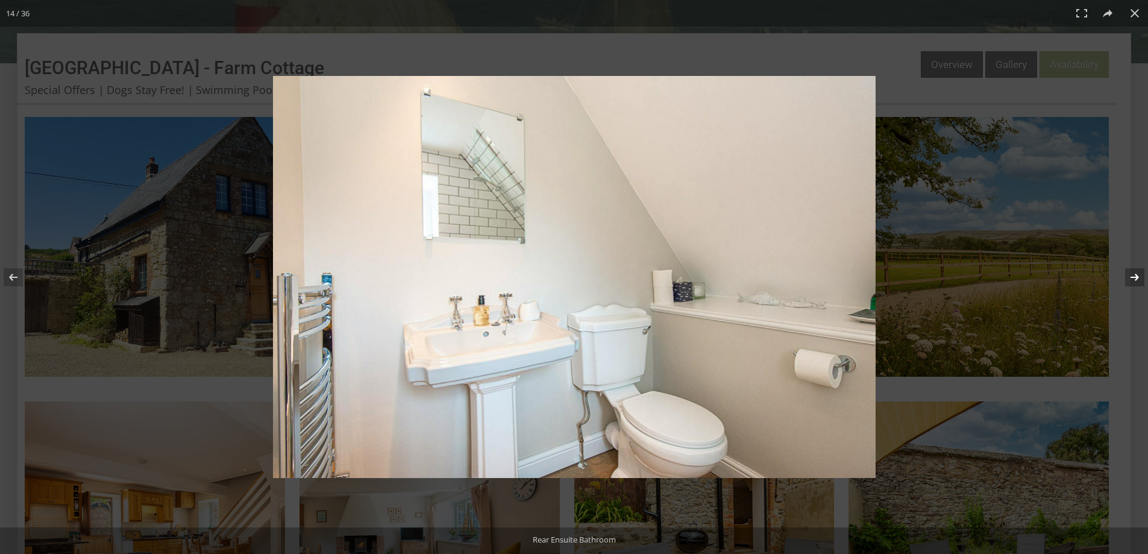
click at [1132, 275] on button at bounding box center [1127, 277] width 42 height 60
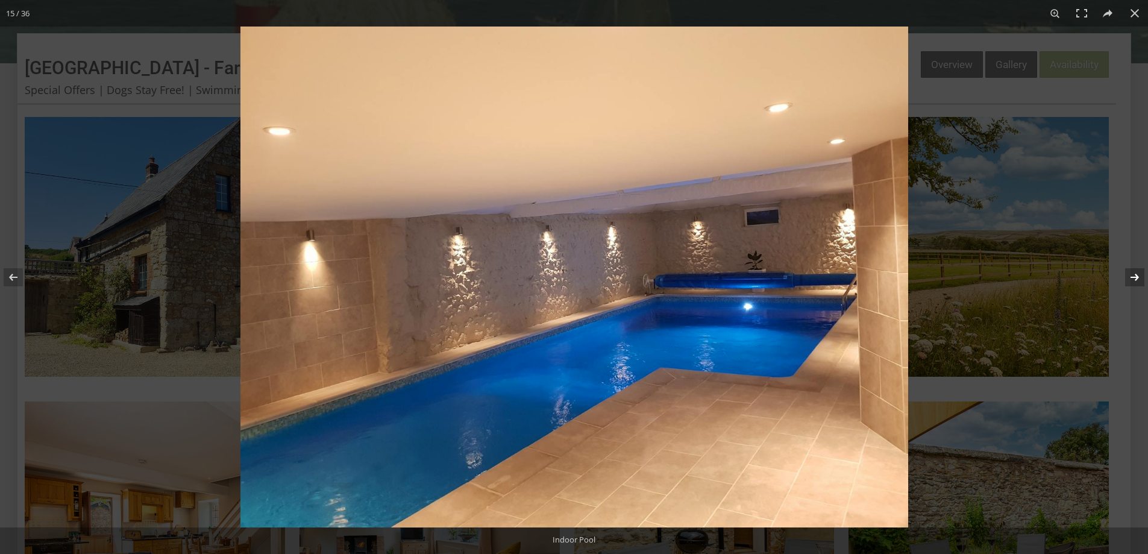
click at [1132, 275] on button at bounding box center [1127, 277] width 42 height 60
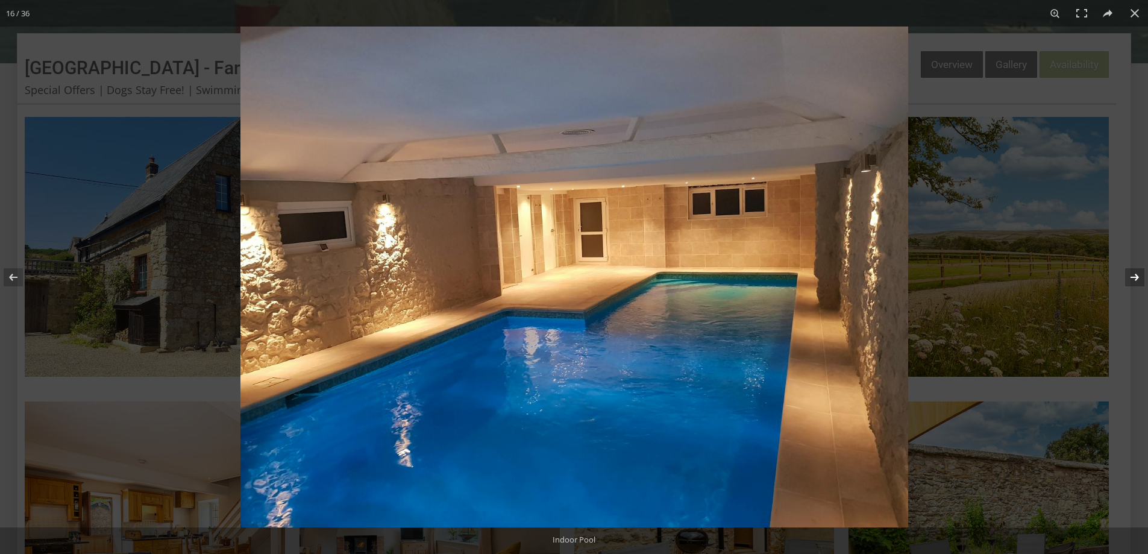
click at [1132, 275] on button at bounding box center [1127, 277] width 42 height 60
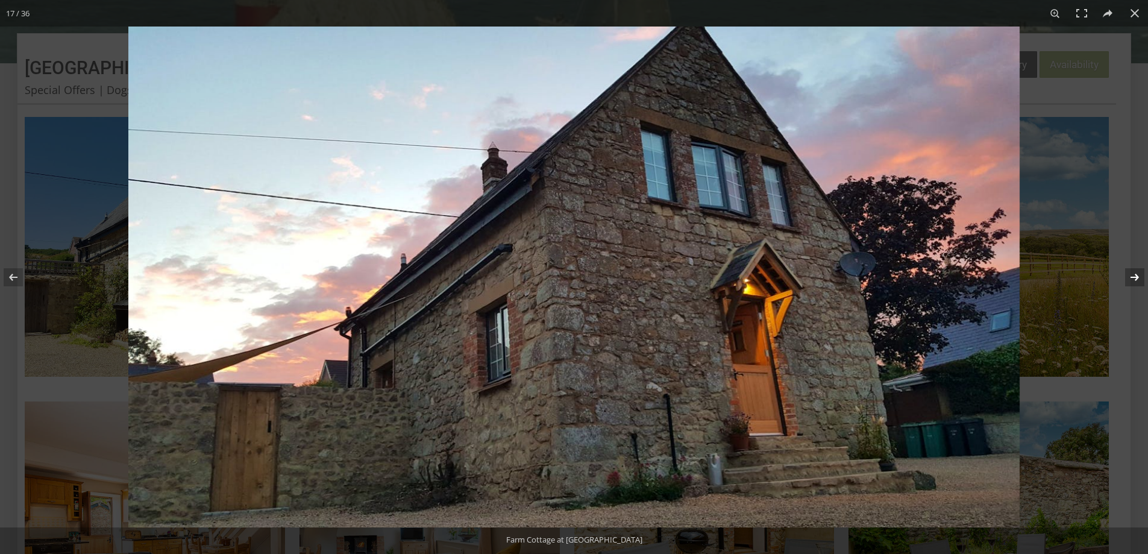
click at [1132, 275] on button at bounding box center [1127, 277] width 42 height 60
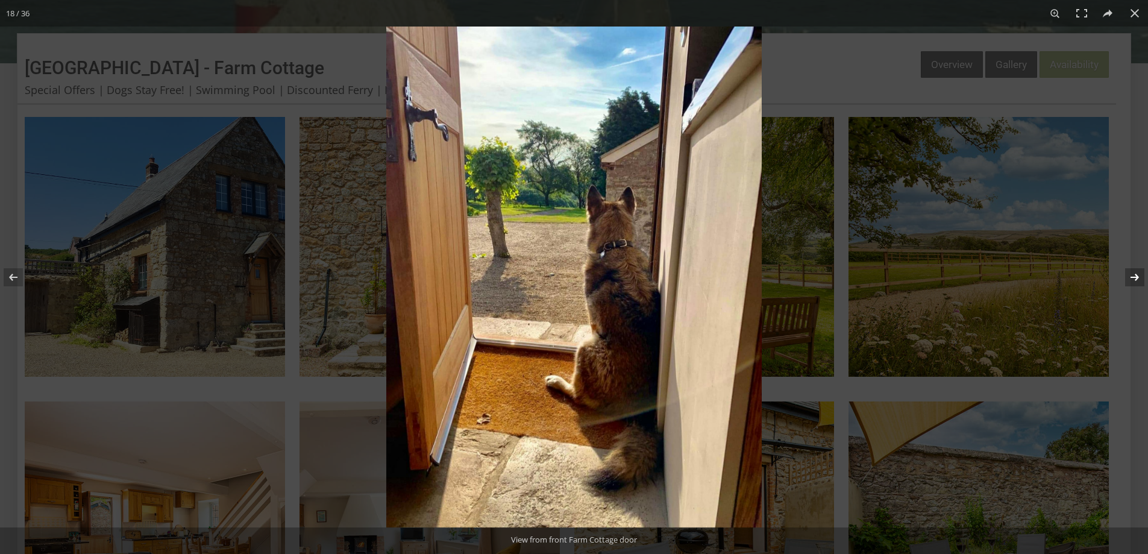
click at [1132, 275] on button at bounding box center [1127, 277] width 42 height 60
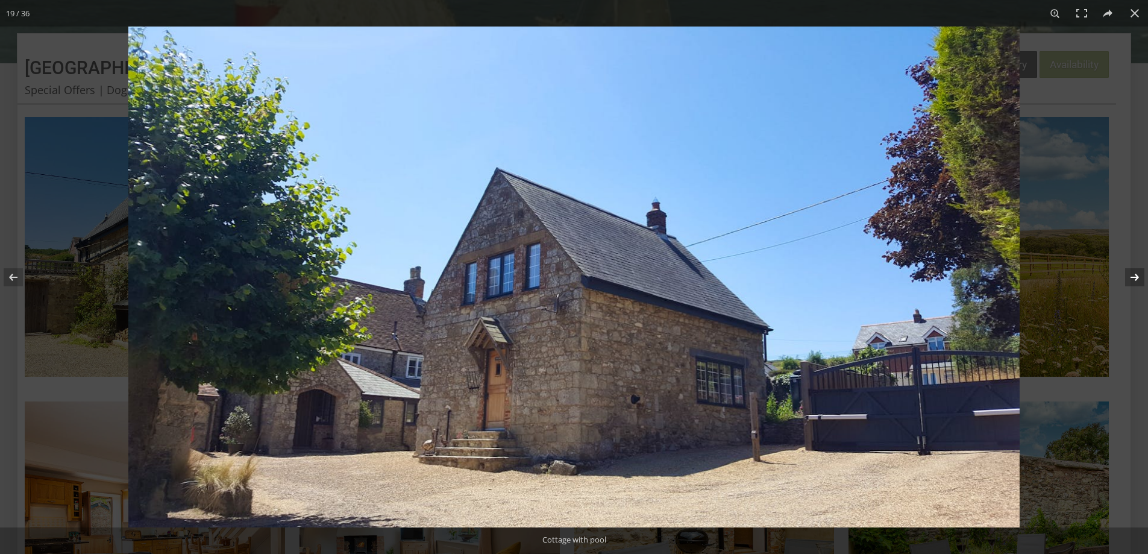
click at [1132, 275] on button at bounding box center [1127, 277] width 42 height 60
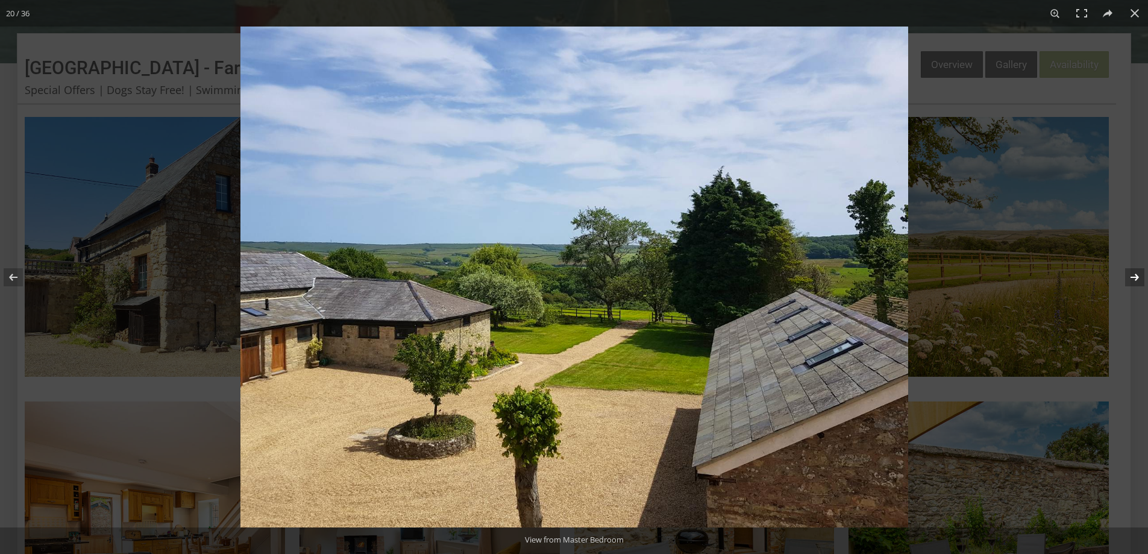
click at [1132, 275] on button at bounding box center [1127, 277] width 42 height 60
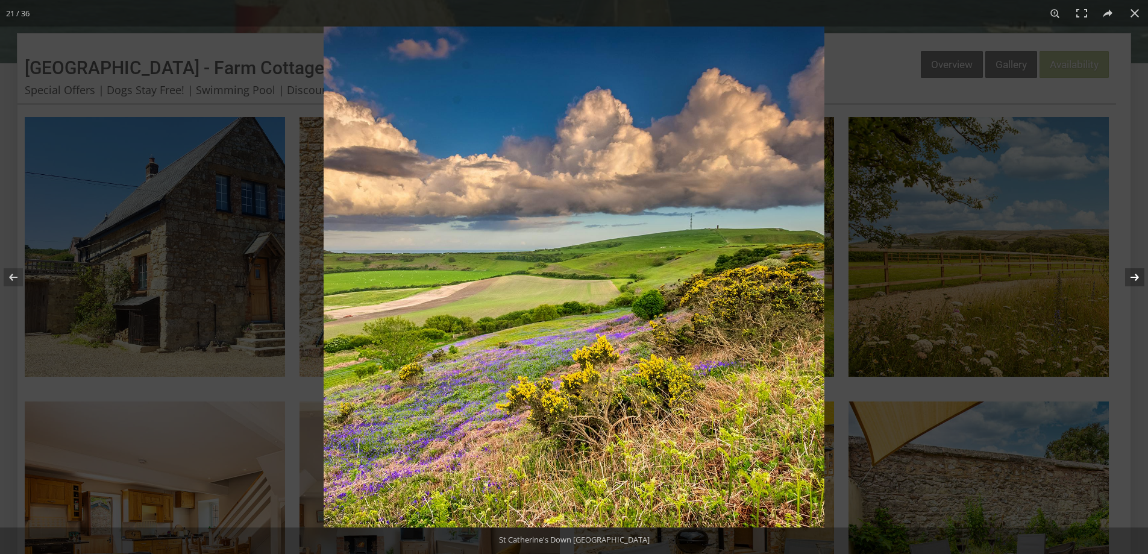
click at [1132, 275] on button at bounding box center [1127, 277] width 42 height 60
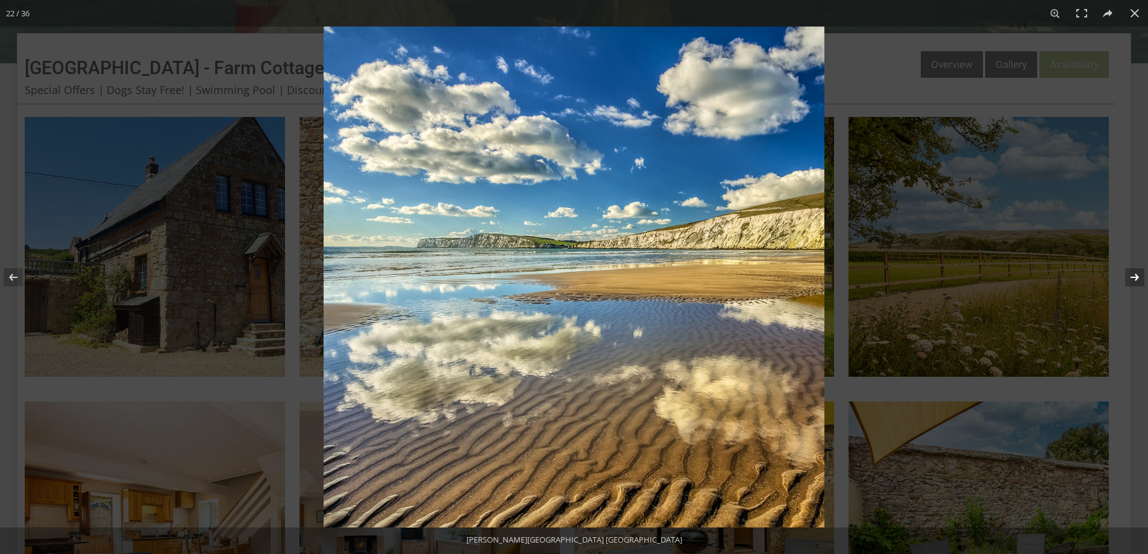
click at [1132, 274] on button at bounding box center [1127, 277] width 42 height 60
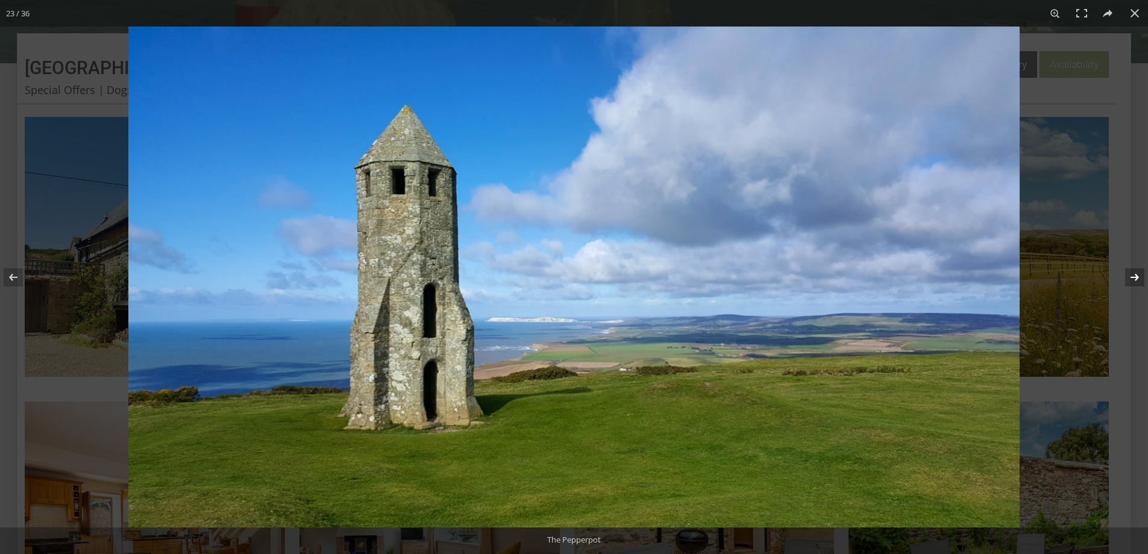
click at [1131, 274] on button at bounding box center [1127, 277] width 42 height 60
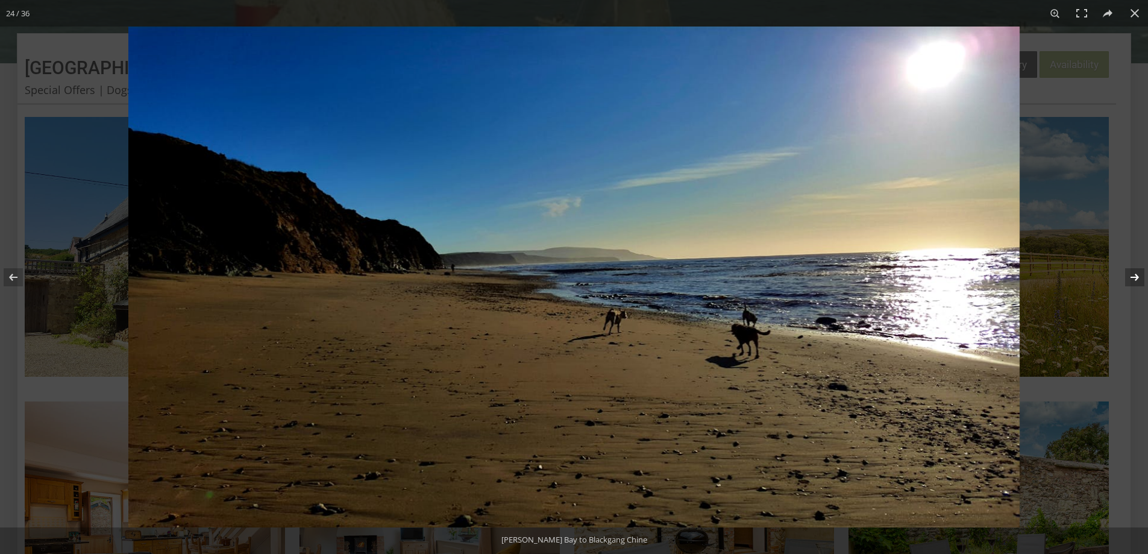
click at [1131, 274] on button at bounding box center [1127, 277] width 42 height 60
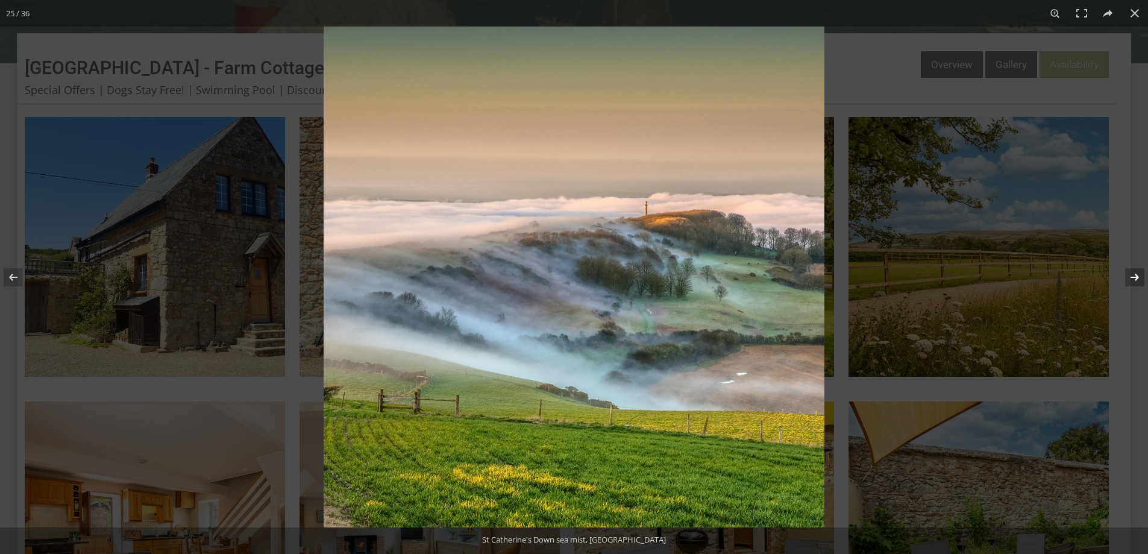
click at [1131, 274] on button at bounding box center [1127, 277] width 42 height 60
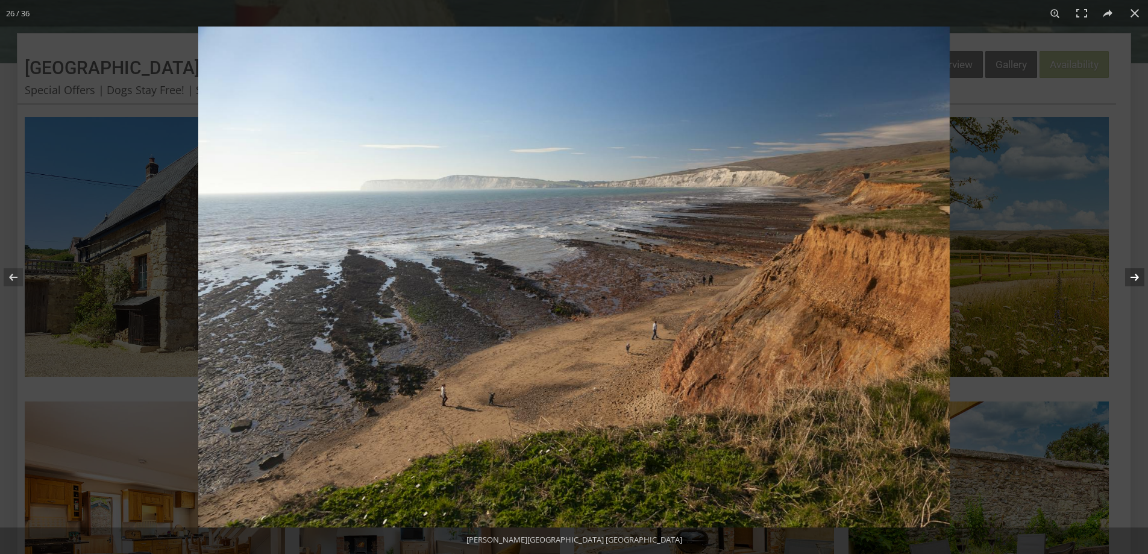
click at [1131, 274] on button at bounding box center [1127, 277] width 42 height 60
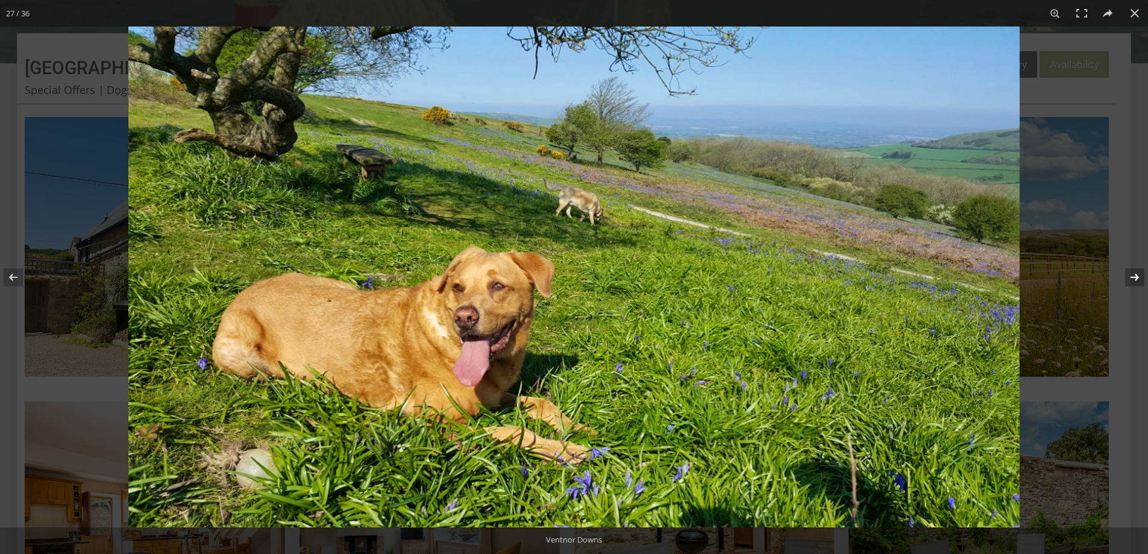
click at [1131, 274] on button at bounding box center [1127, 277] width 42 height 60
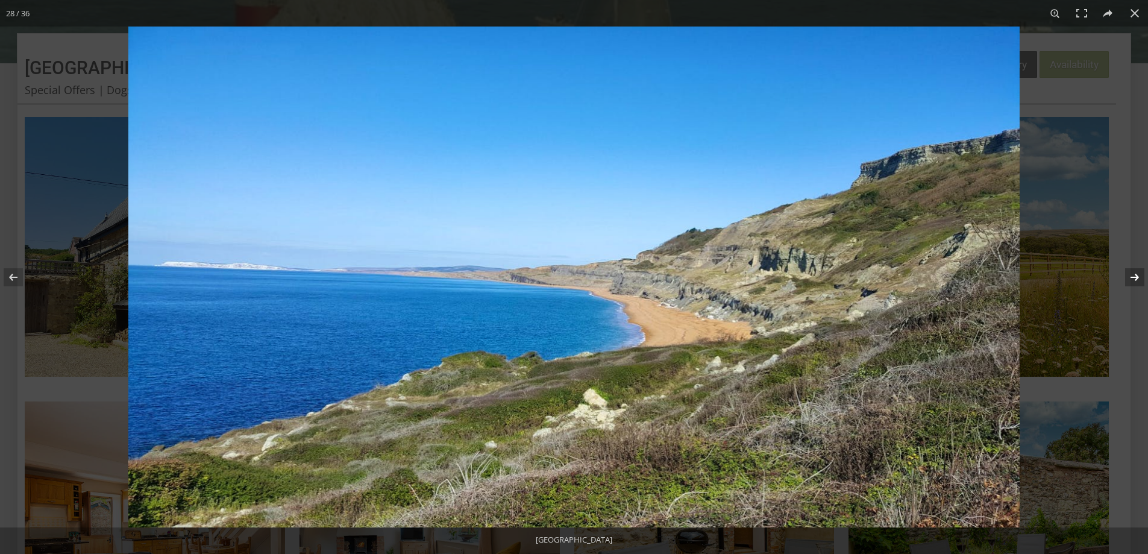
click at [1131, 274] on button at bounding box center [1127, 277] width 42 height 60
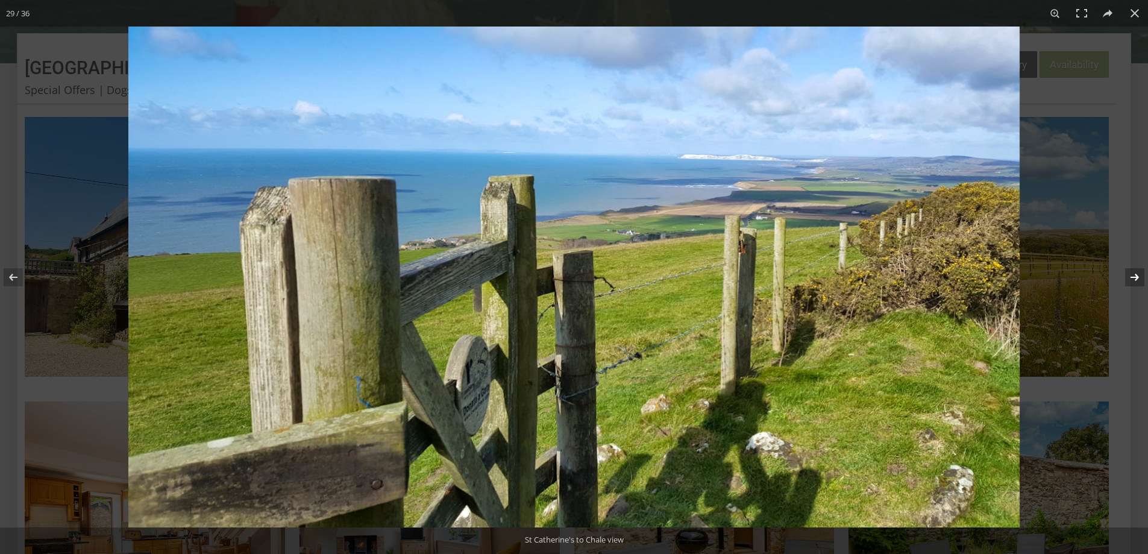
click at [1131, 274] on button at bounding box center [1127, 277] width 42 height 60
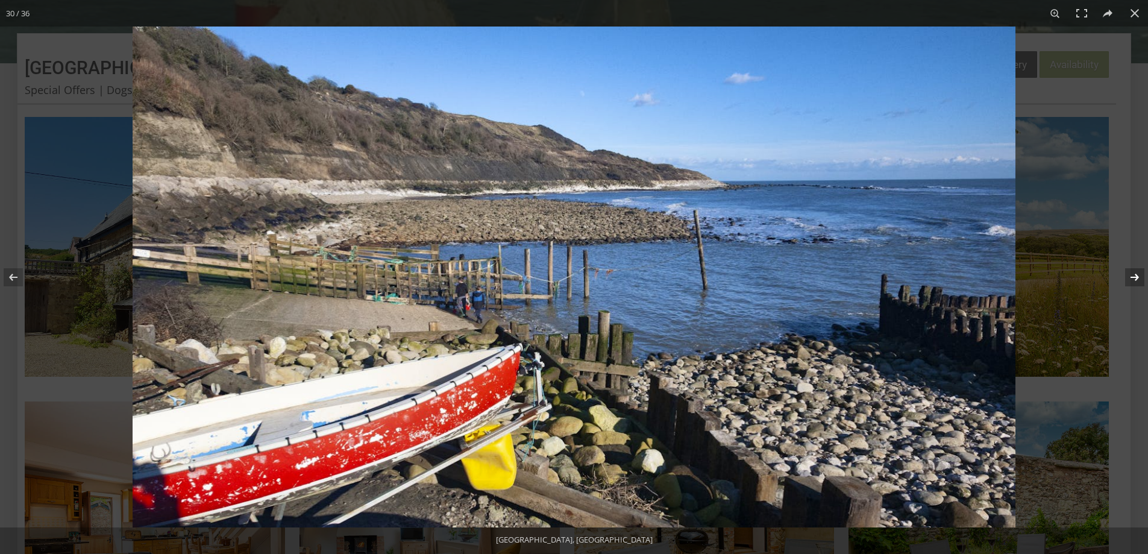
click at [1131, 274] on button at bounding box center [1127, 277] width 42 height 60
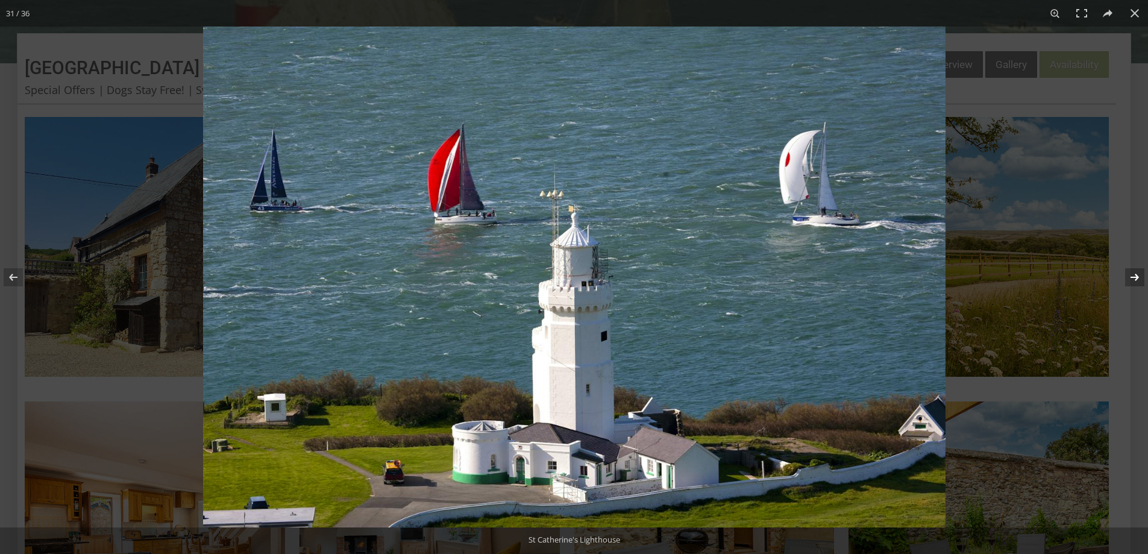
click at [1131, 274] on button at bounding box center [1127, 277] width 42 height 60
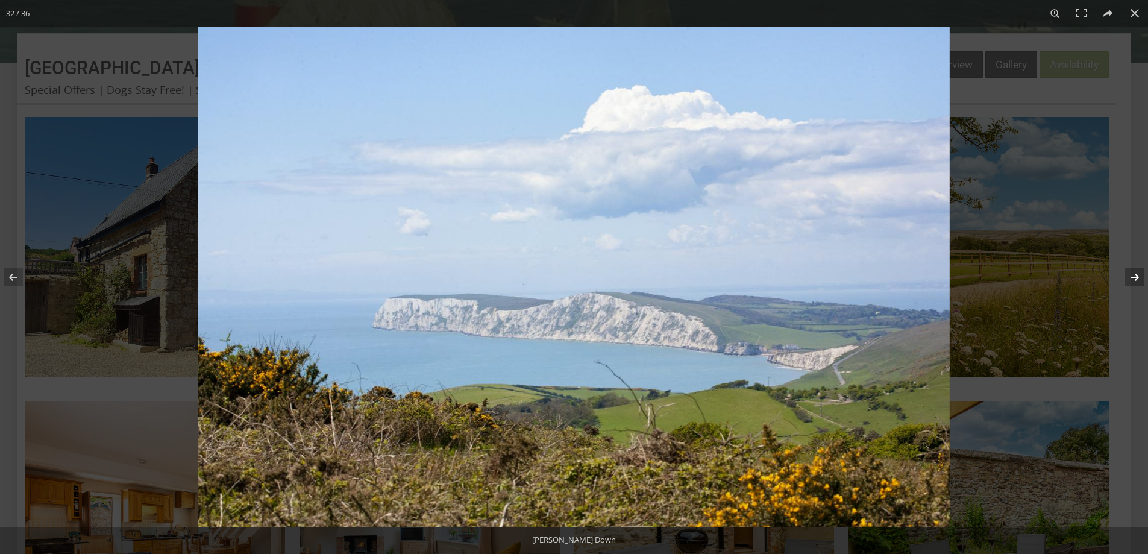
click at [1131, 274] on button at bounding box center [1127, 277] width 42 height 60
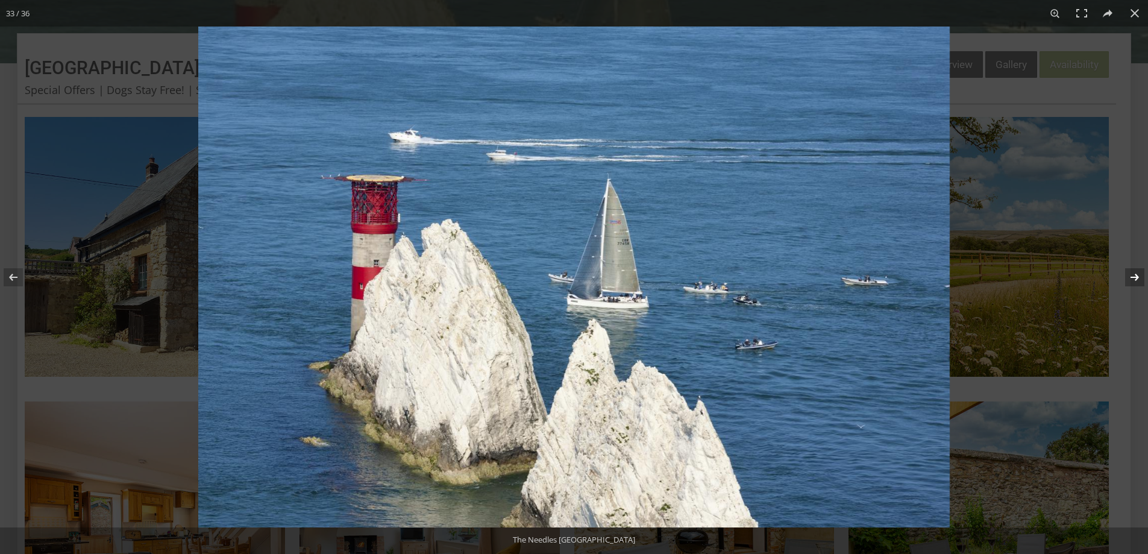
click at [1131, 274] on button at bounding box center [1127, 277] width 42 height 60
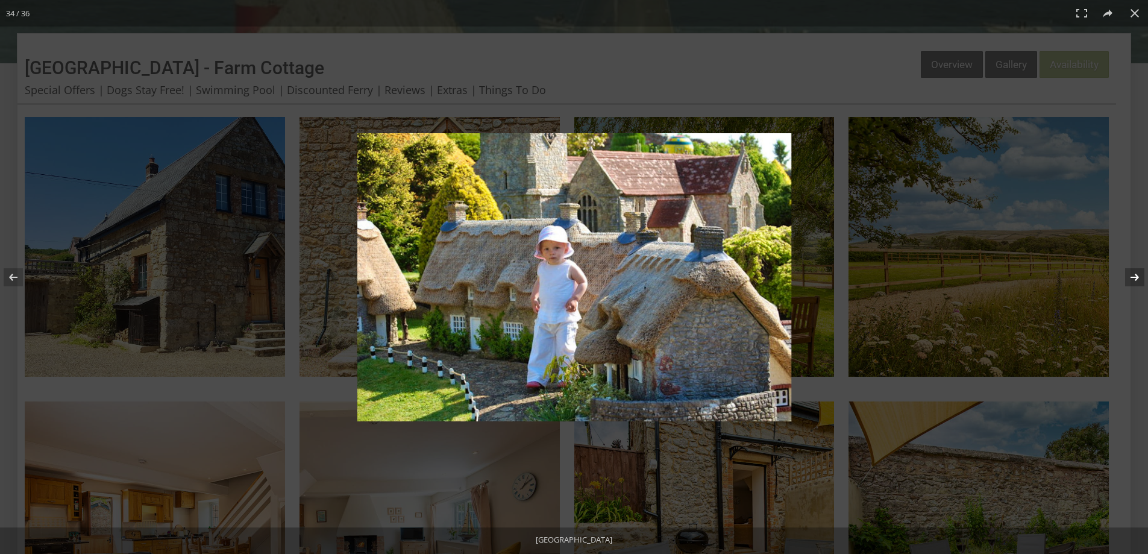
click at [1131, 274] on button at bounding box center [1127, 277] width 42 height 60
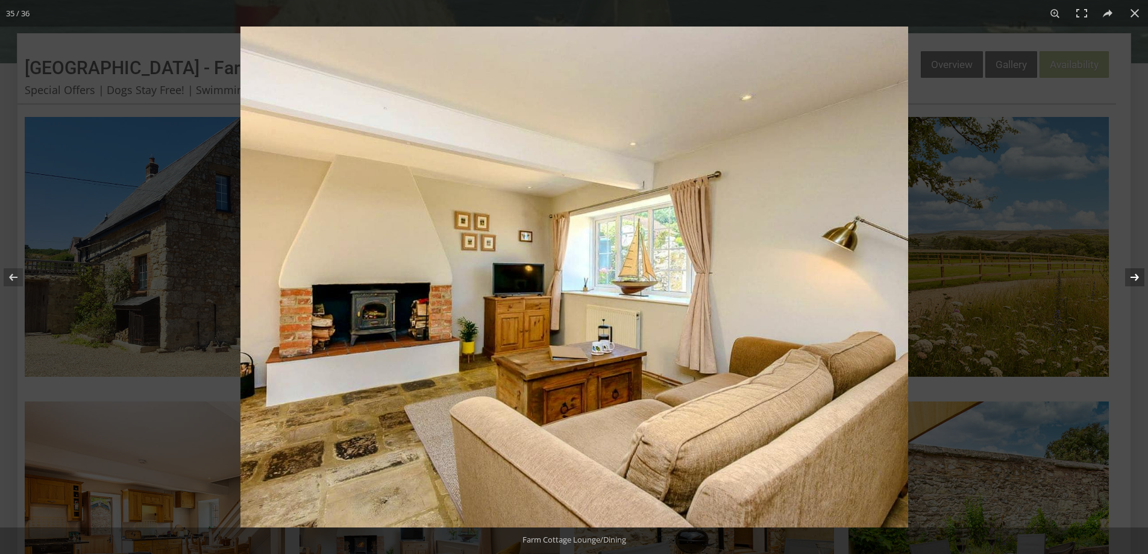
click at [1131, 274] on button at bounding box center [1127, 277] width 42 height 60
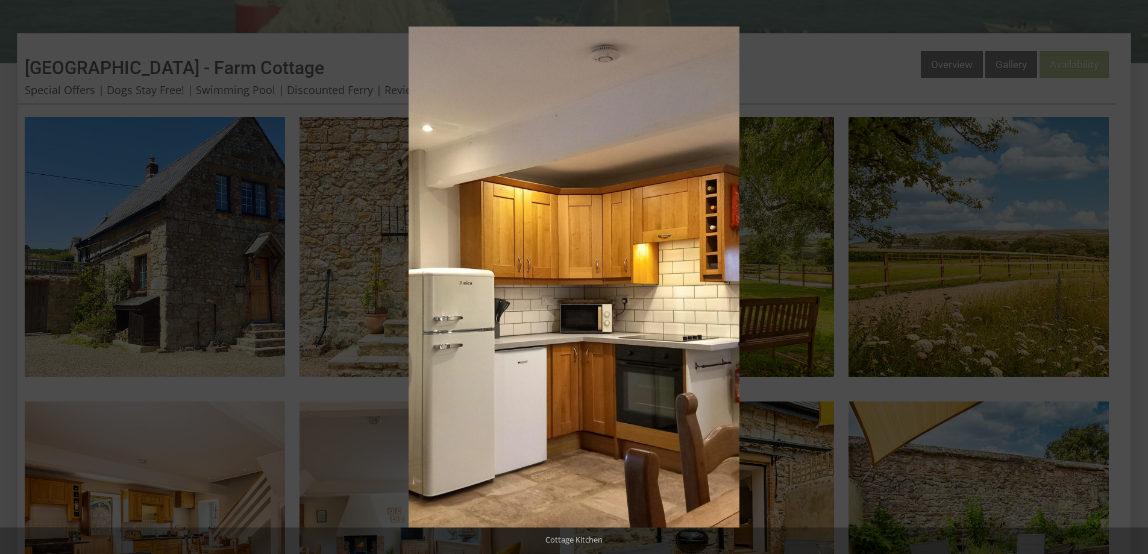
click at [1131, 274] on button at bounding box center [1127, 277] width 42 height 60
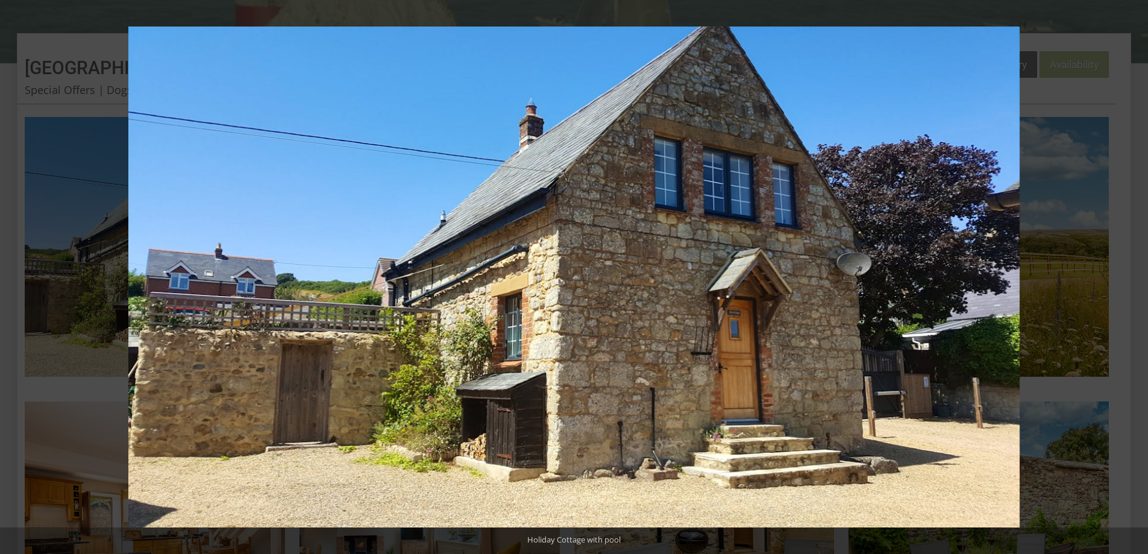
click at [1131, 274] on button at bounding box center [1127, 277] width 42 height 60
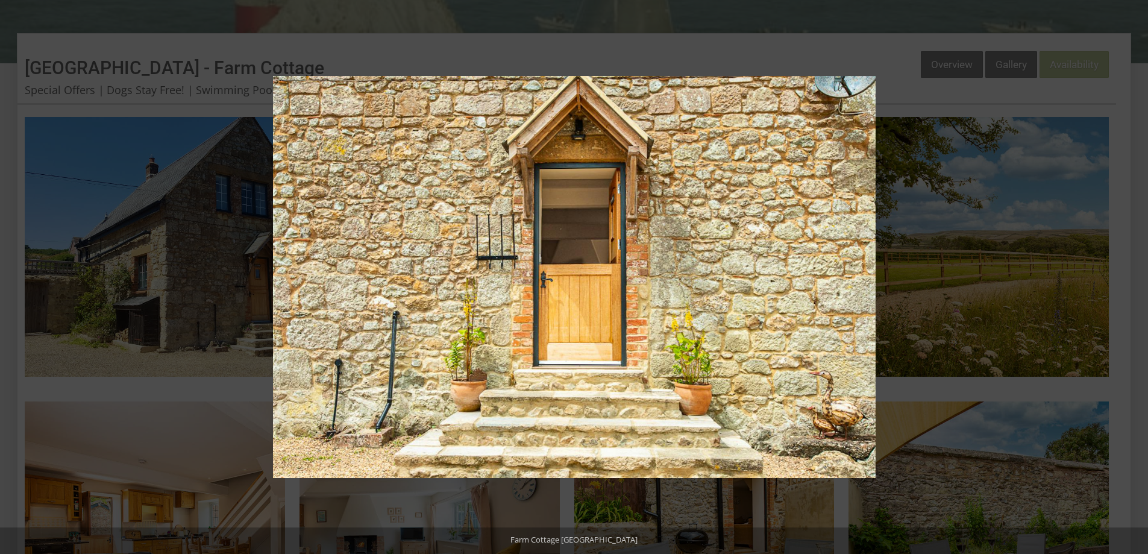
click at [1131, 274] on button at bounding box center [1127, 277] width 42 height 60
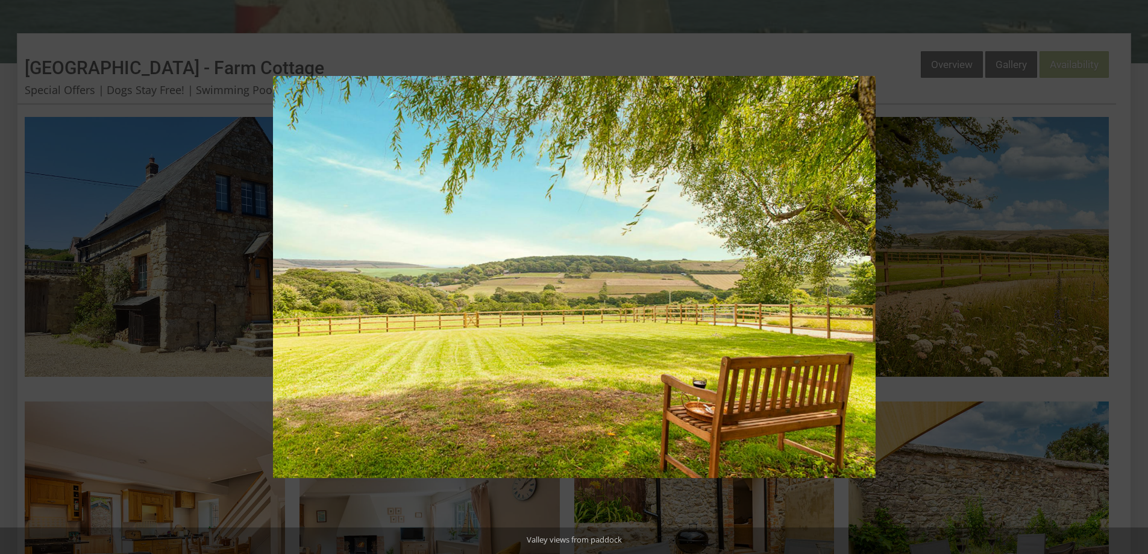
click at [1131, 274] on button at bounding box center [1127, 277] width 42 height 60
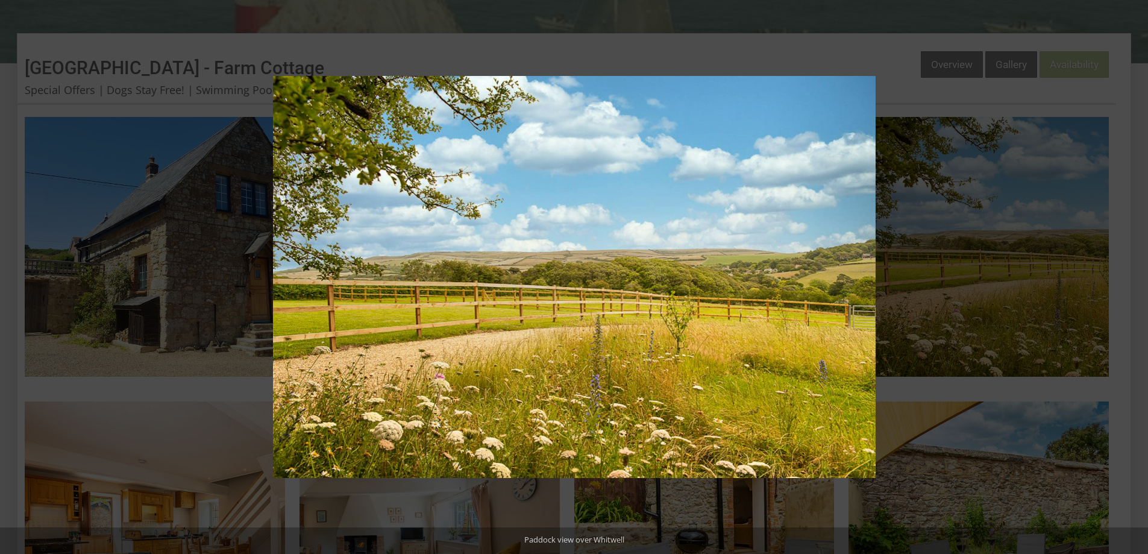
click at [1131, 274] on button at bounding box center [1127, 277] width 42 height 60
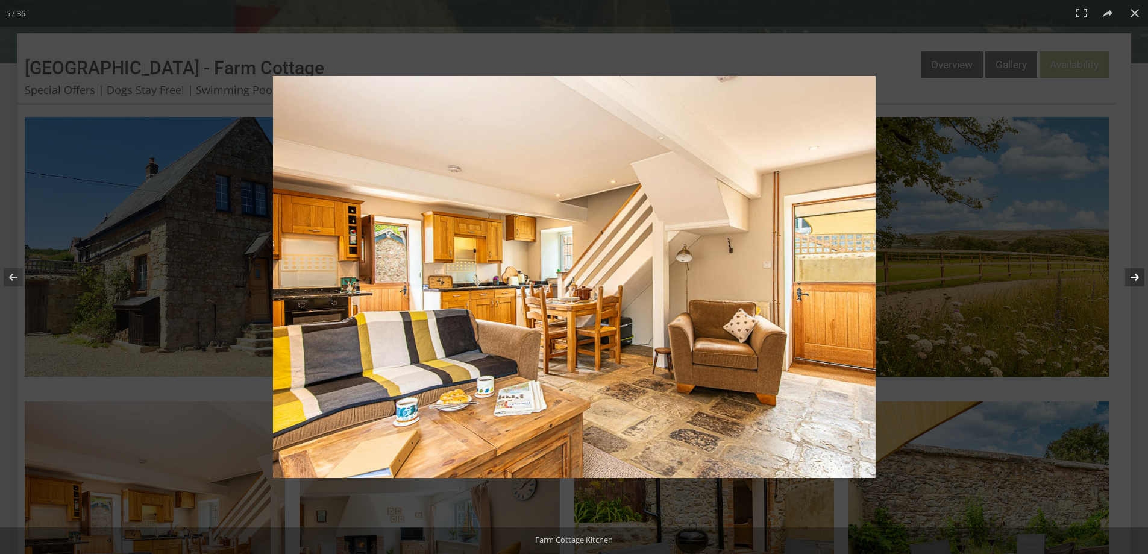
click at [1135, 275] on button at bounding box center [1127, 277] width 42 height 60
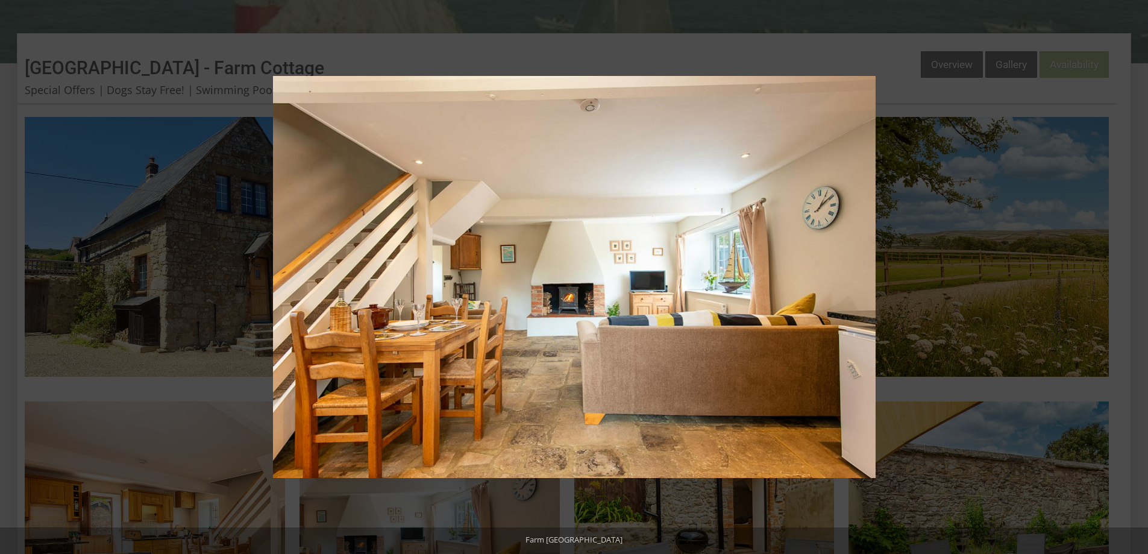
click at [1135, 275] on button at bounding box center [1127, 277] width 42 height 60
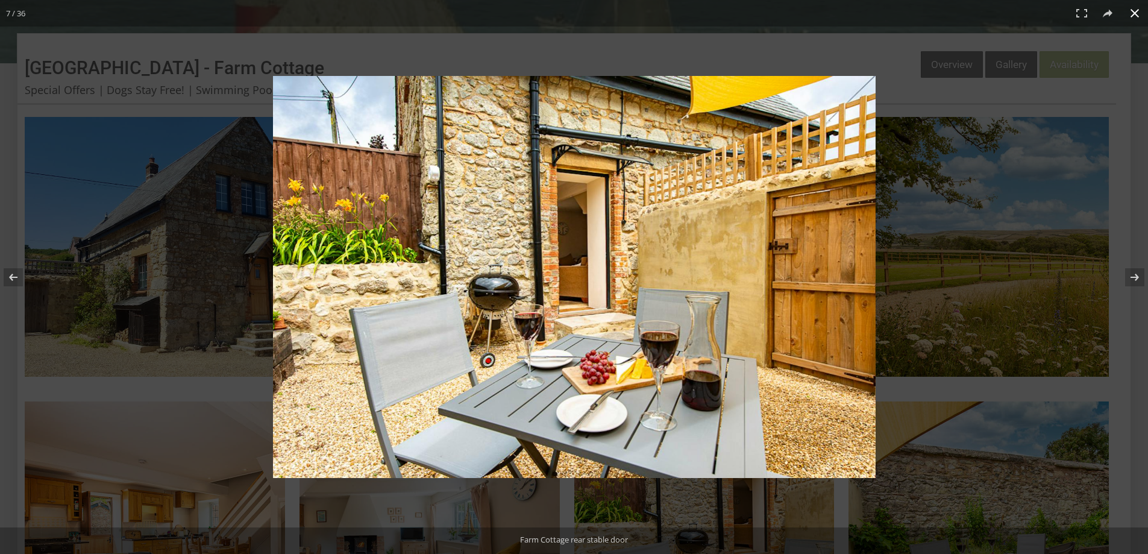
click at [1087, 58] on div at bounding box center [574, 277] width 1148 height 554
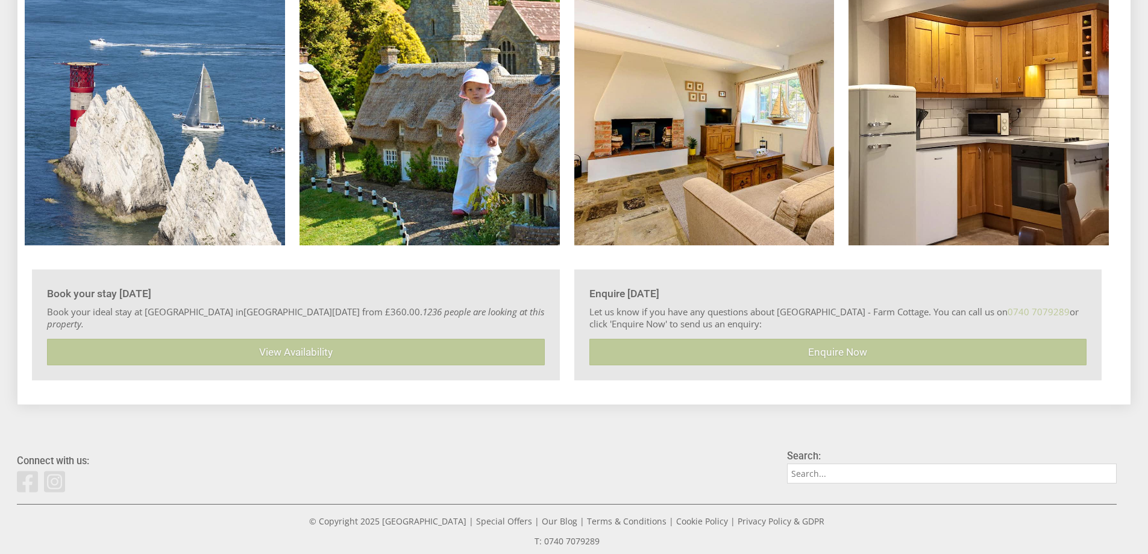
scroll to position [2835, 0]
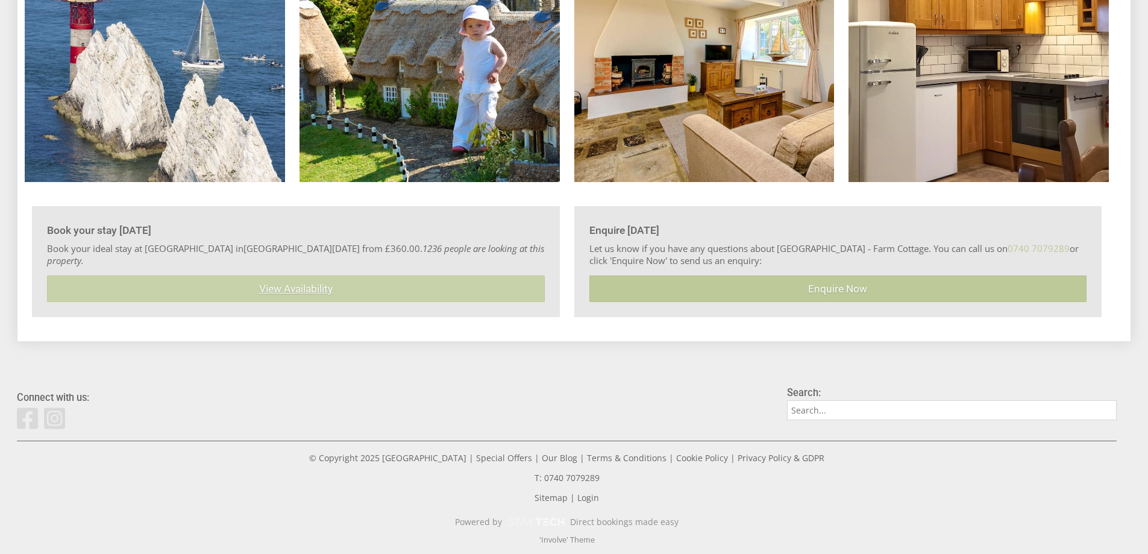
click at [384, 281] on link "View Availability" at bounding box center [296, 288] width 498 height 27
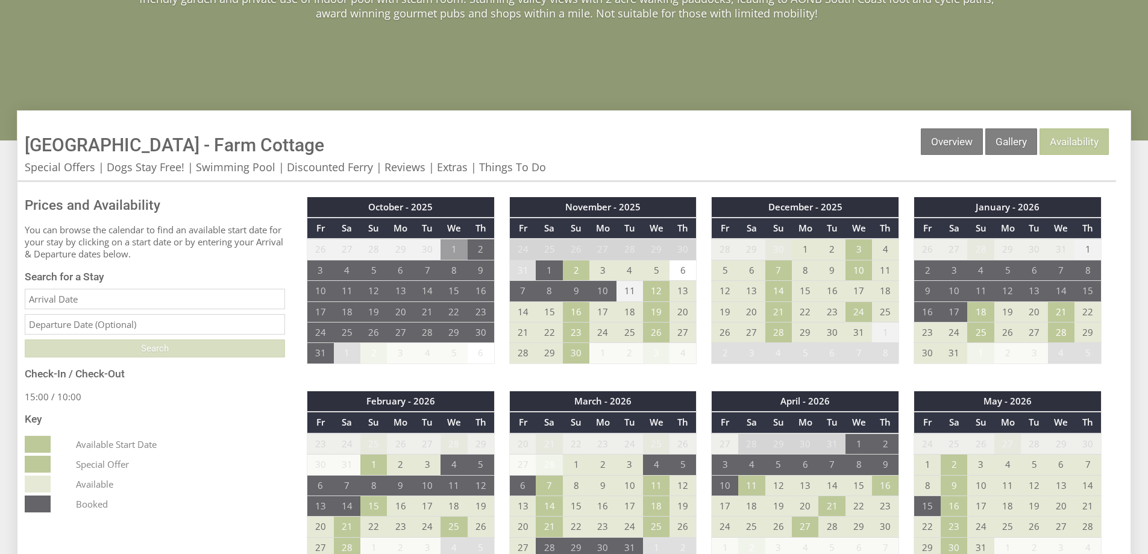
scroll to position [362, 0]
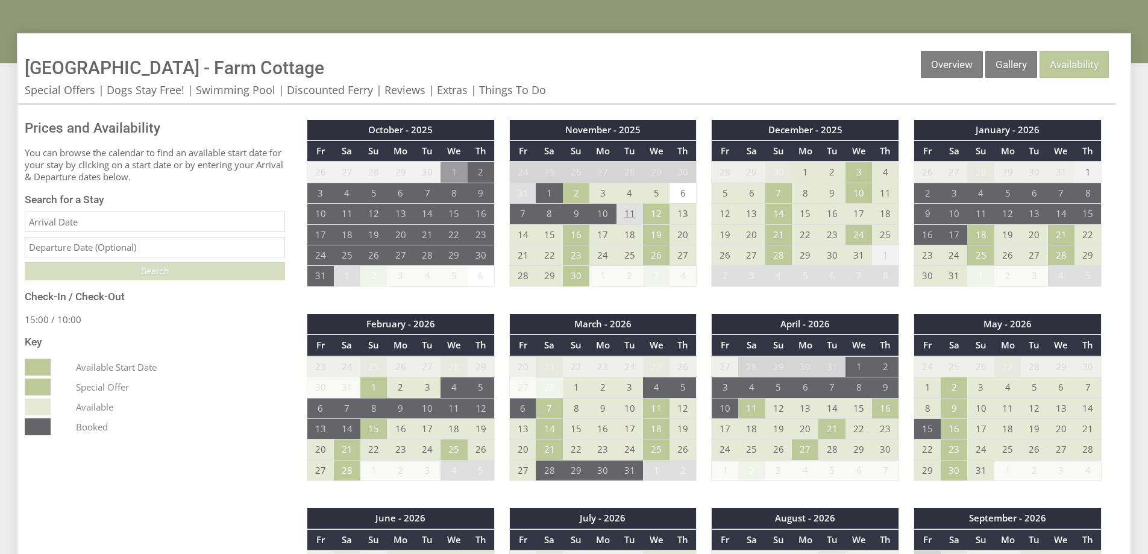
click at [627, 216] on td "11" at bounding box center [630, 214] width 27 height 20
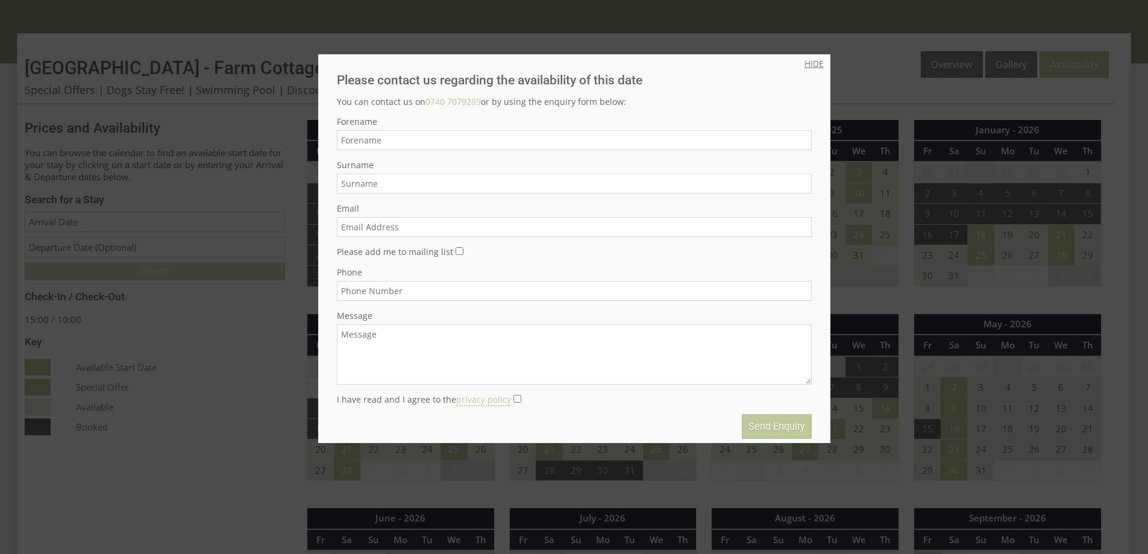
click at [805, 63] on link "HIDE" at bounding box center [814, 63] width 19 height 11
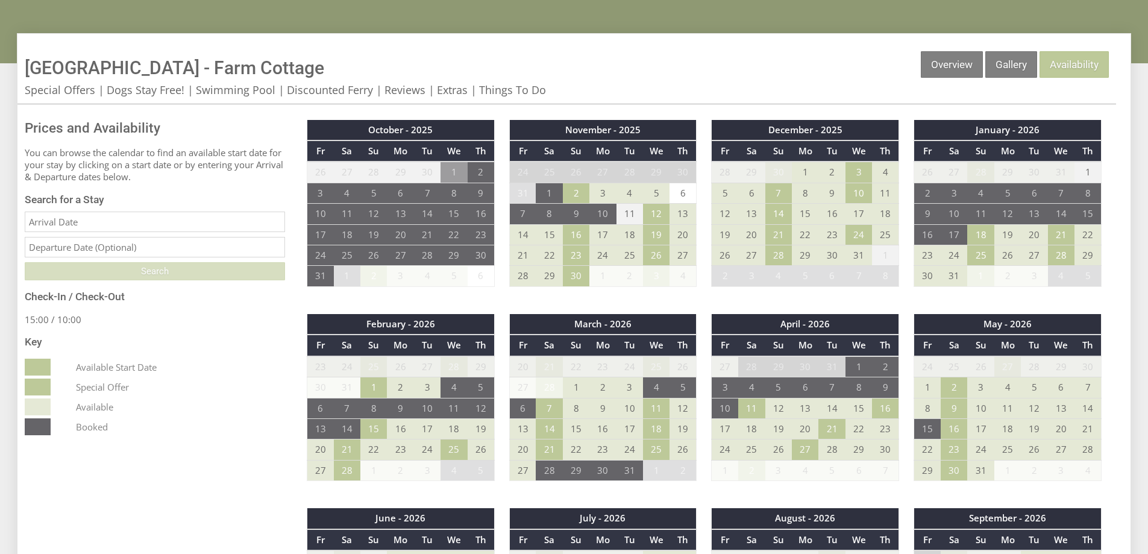
click at [137, 211] on form "Search for a Stay Search" at bounding box center [155, 236] width 260 height 87
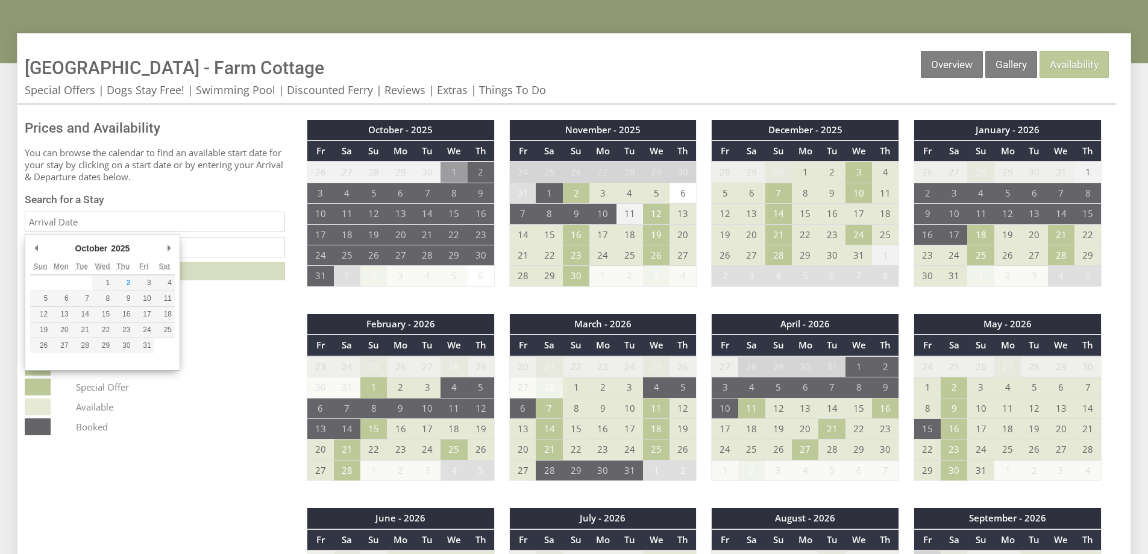
click at [131, 218] on input "Date" at bounding box center [155, 222] width 260 height 20
type input "[DATE]"
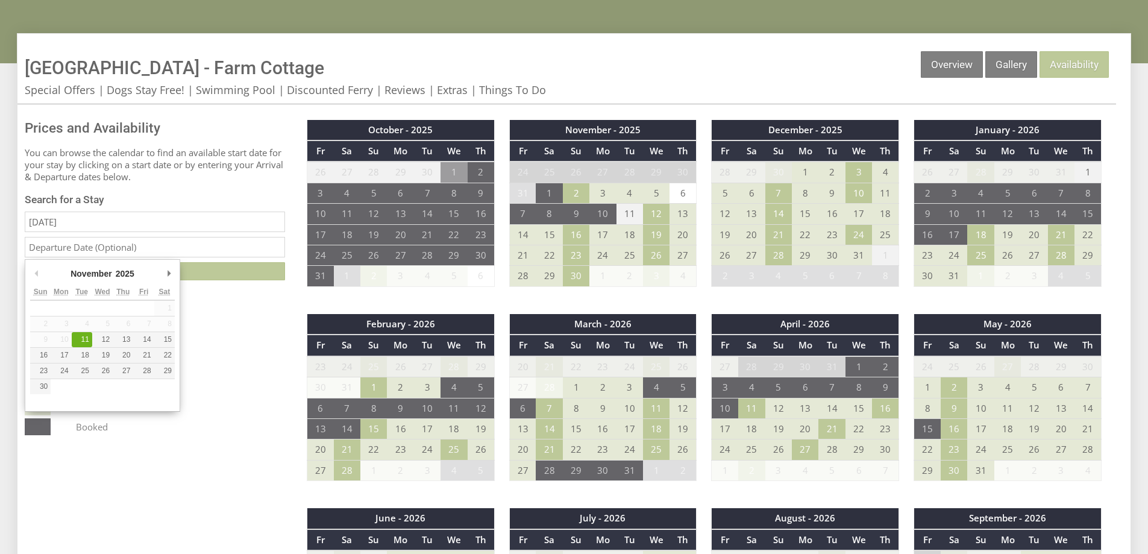
click at [165, 244] on input "text" at bounding box center [155, 247] width 260 height 20
type input "[DATE]"
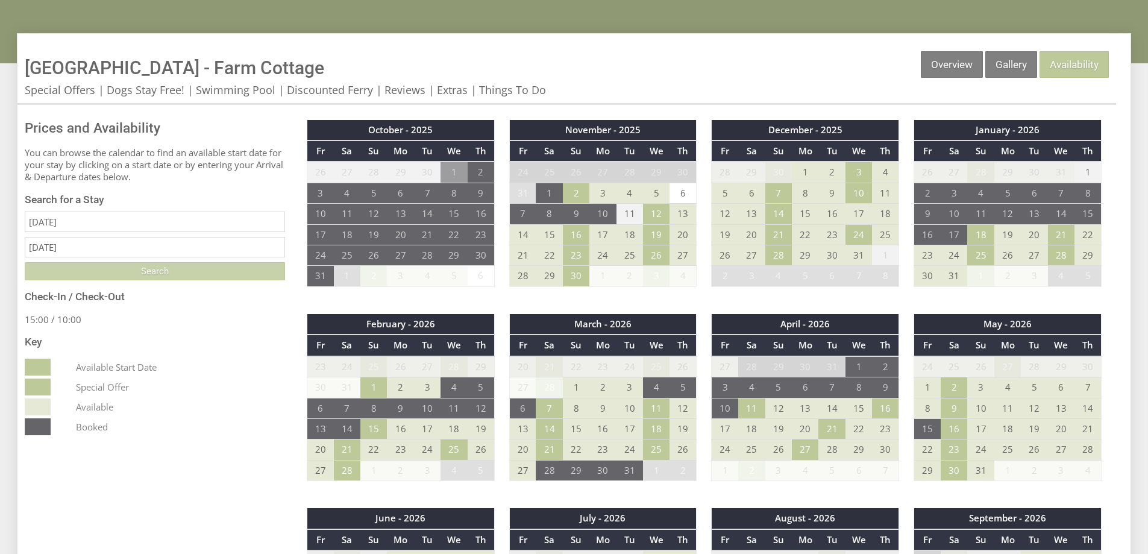
click at [182, 277] on input "Search" at bounding box center [155, 271] width 260 height 18
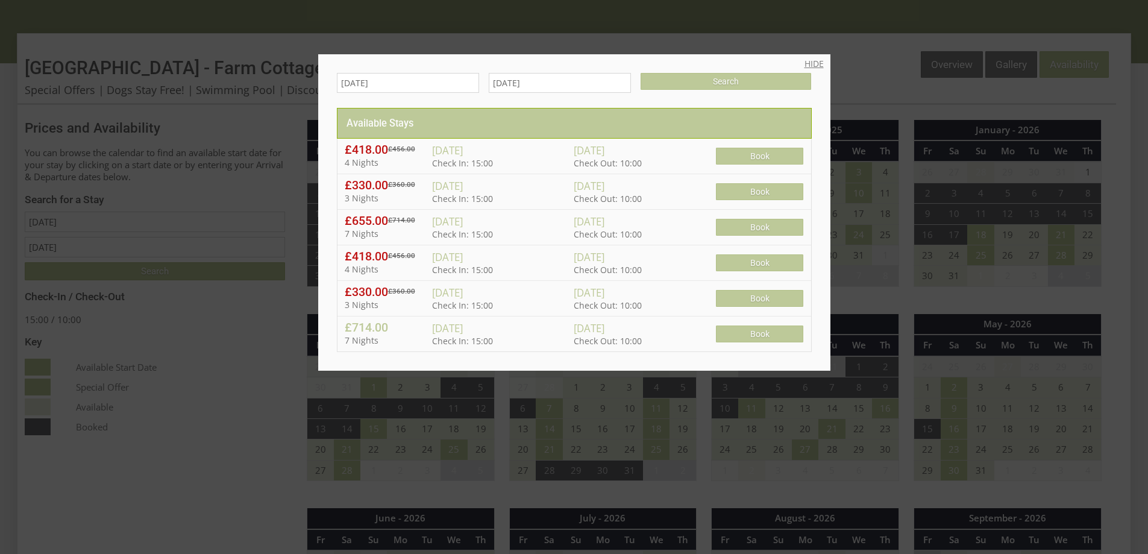
click at [814, 67] on link "HIDE" at bounding box center [814, 63] width 19 height 11
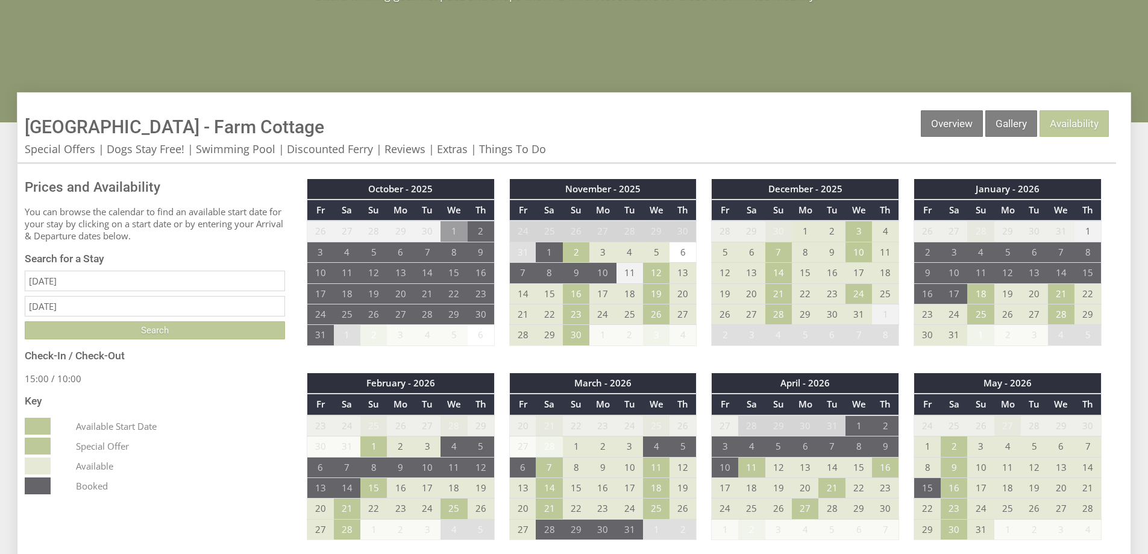
scroll to position [301, 0]
